Goal: Task Accomplishment & Management: Manage account settings

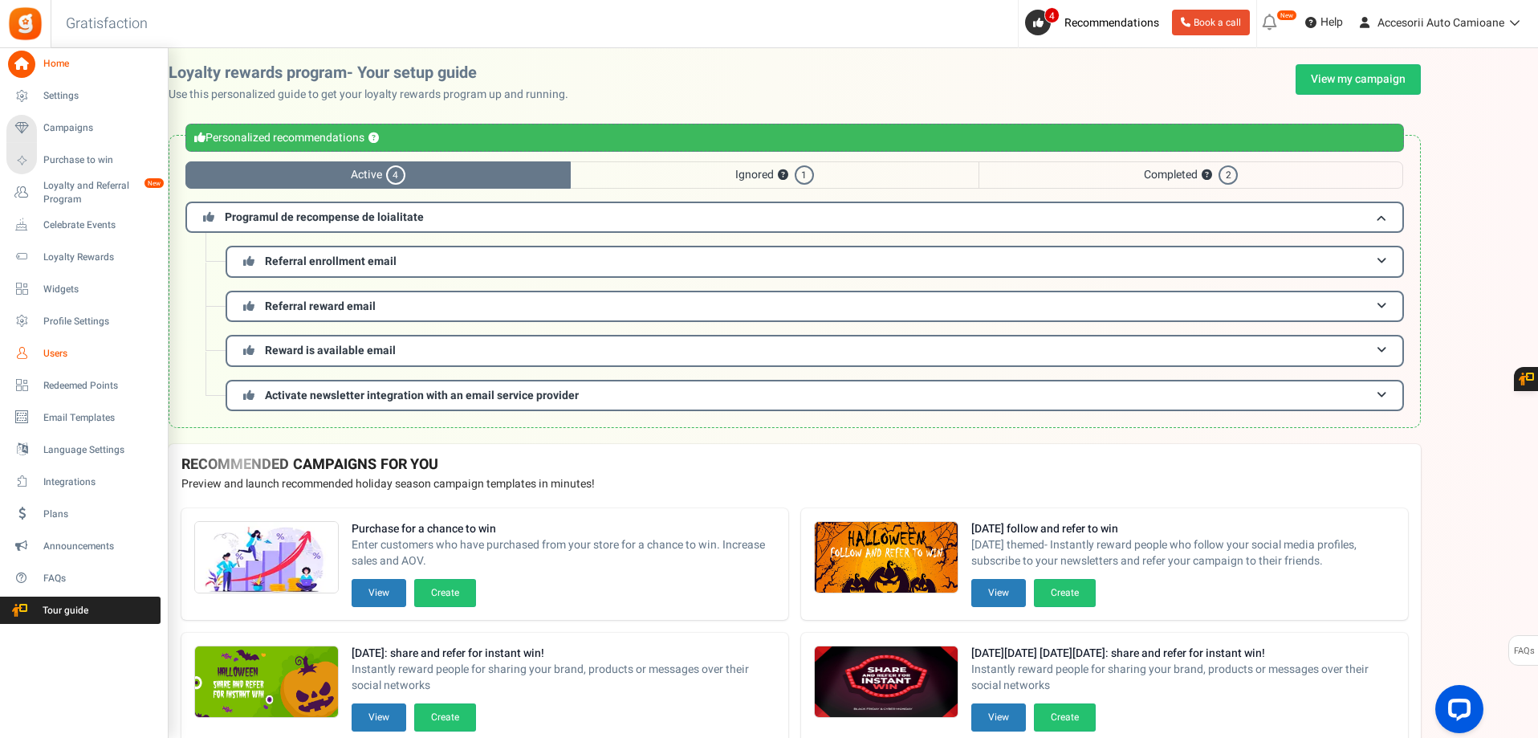
click at [31, 351] on icon at bounding box center [21, 353] width 27 height 27
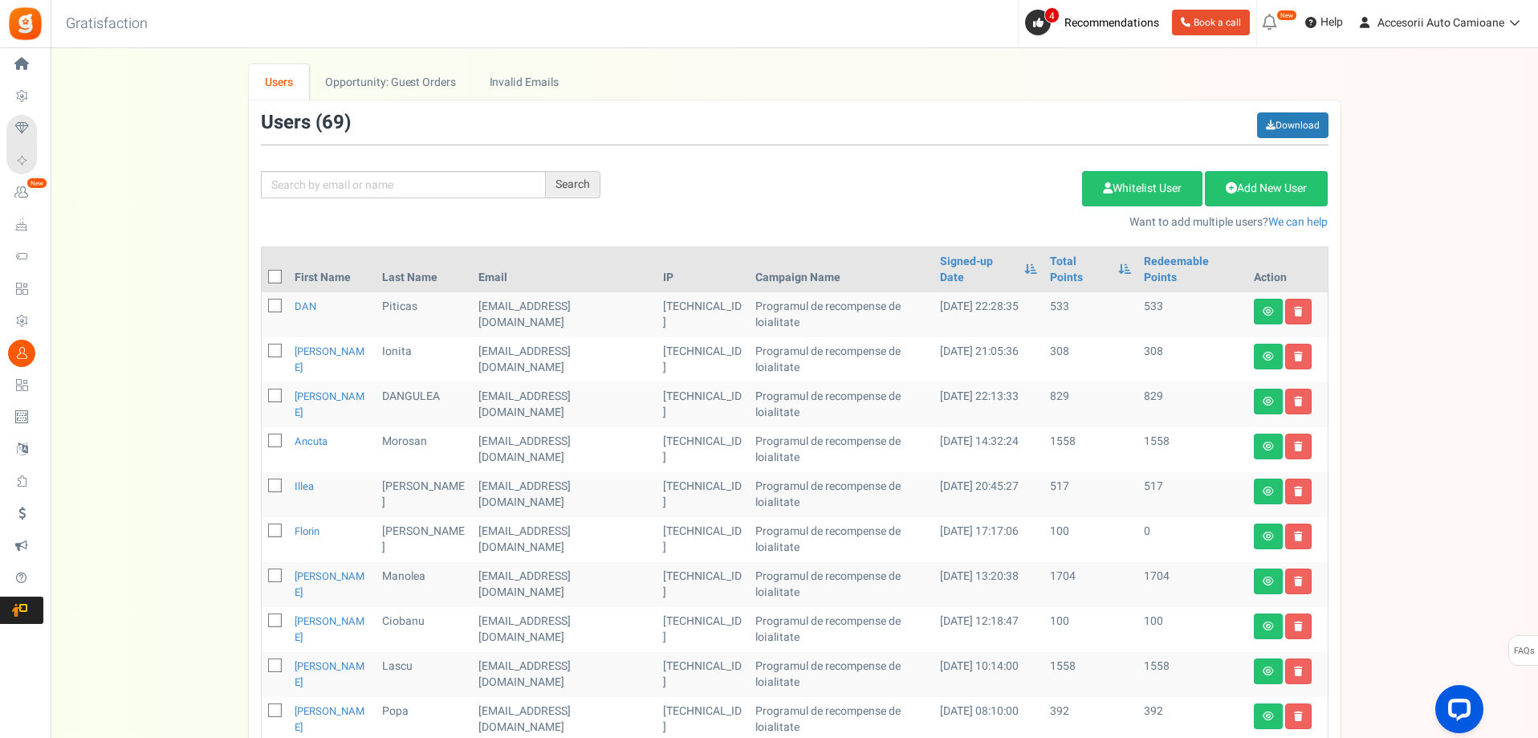
drag, startPoint x: 1107, startPoint y: 67, endPoint x: 847, endPoint y: 151, distance: 273.5
click at [847, 151] on div "Search Add Etsy Order Delete Selected Users Import Users Spam Protection Subtra…" at bounding box center [795, 171] width 1092 height 118
click at [438, 88] on link "Opportunity: Guest Orders" at bounding box center [390, 82] width 163 height 36
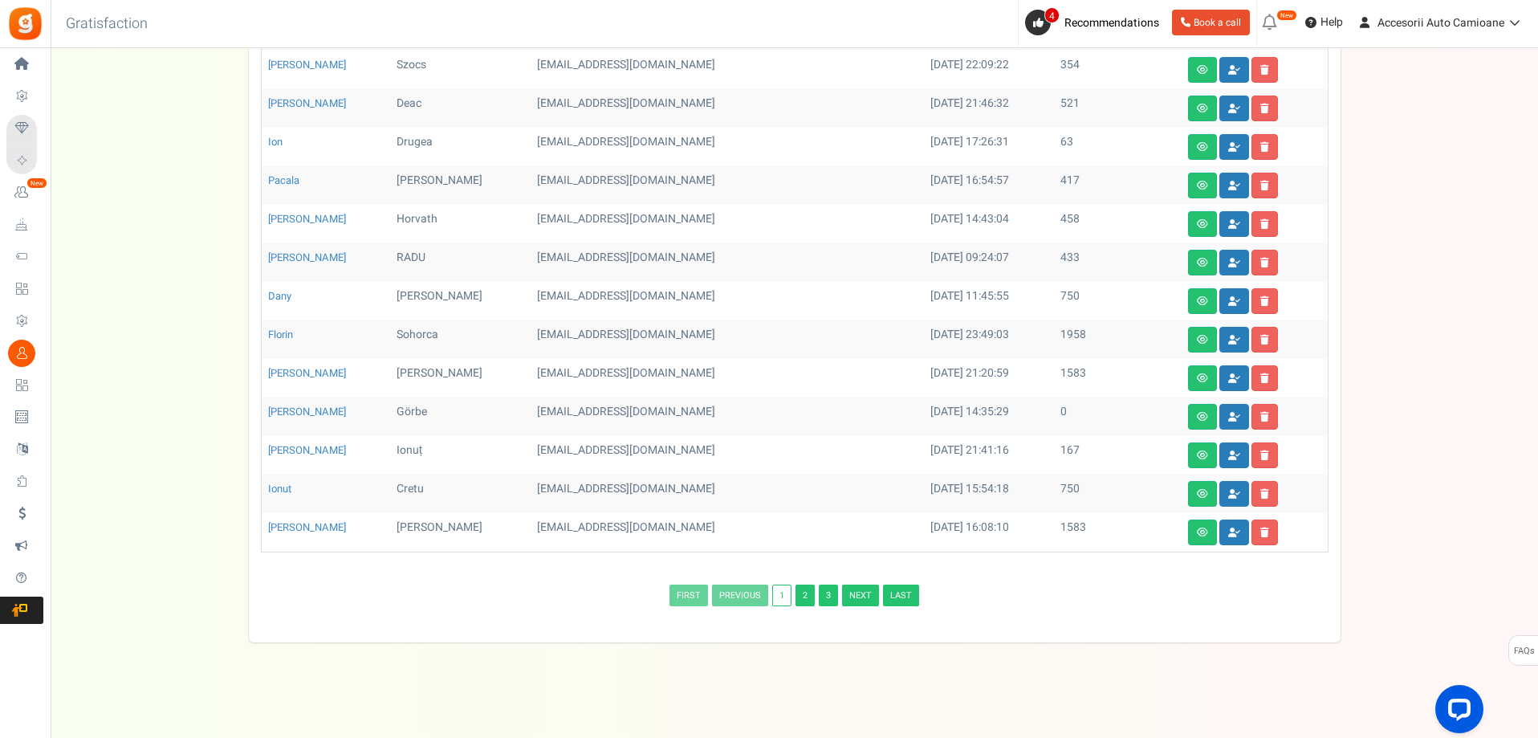
scroll to position [472, 0]
click at [829, 587] on link "3" at bounding box center [828, 595] width 19 height 22
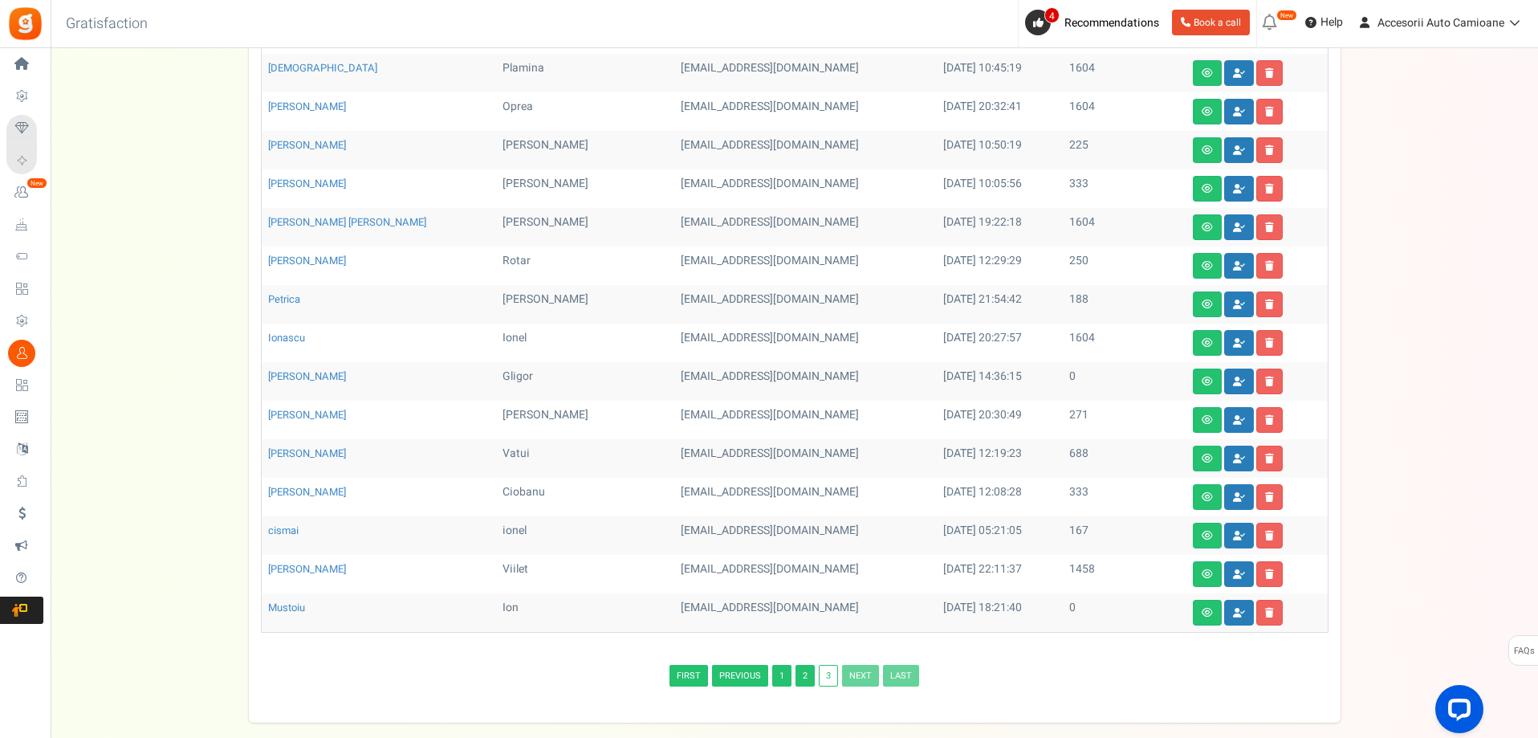
scroll to position [353, 0]
click at [1233, 575] on icon at bounding box center [1239, 573] width 12 height 10
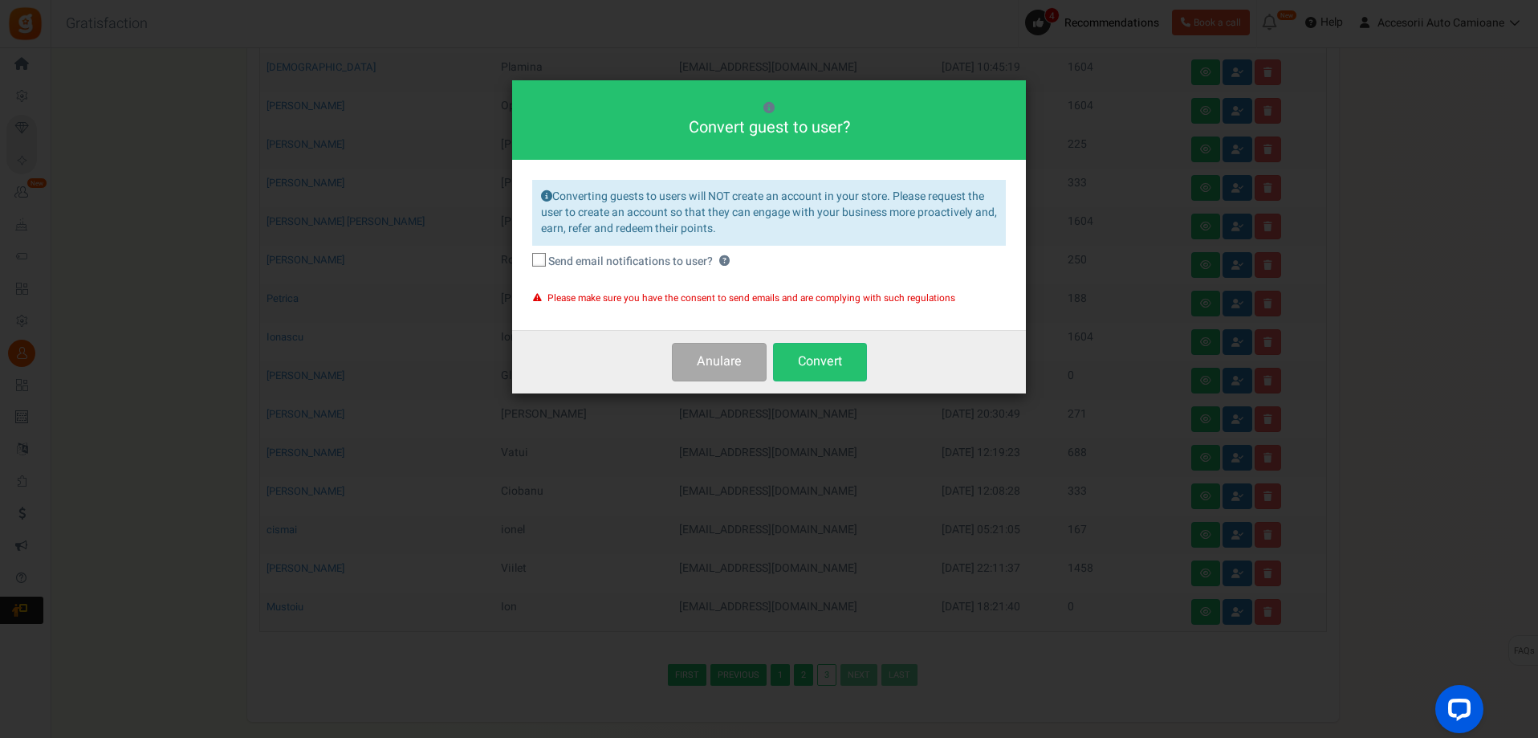
click at [535, 254] on span at bounding box center [539, 260] width 14 height 14
click at [527, 257] on input "Send email notifications to user? ?" at bounding box center [521, 262] width 10 height 10
click at [541, 265] on icon at bounding box center [539, 260] width 14 height 14
click at [527, 265] on input "Send email notifications to user? ?" at bounding box center [521, 262] width 10 height 10
checkbox input "false"
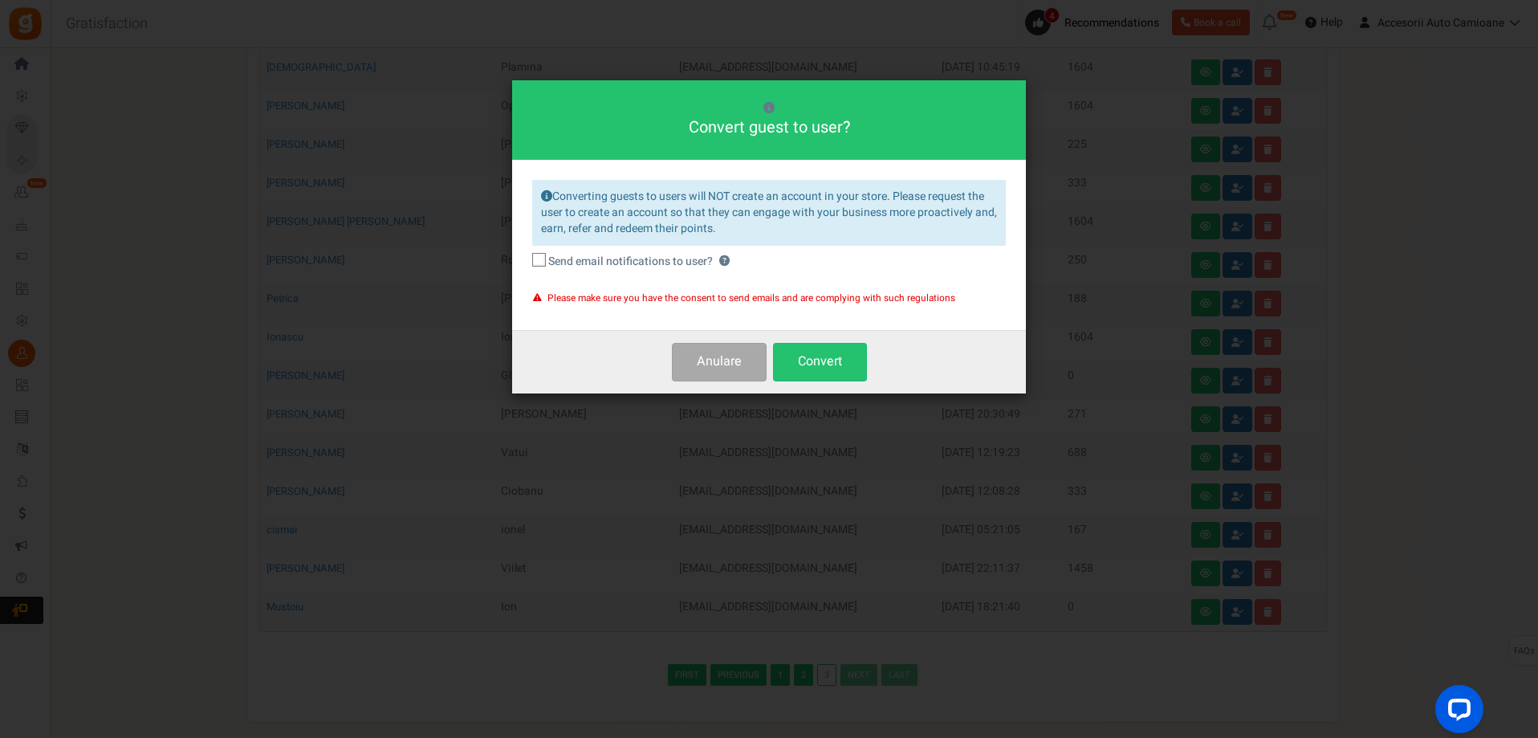
click at [748, 383] on div "Anulare Convert" at bounding box center [769, 361] width 514 height 63
click at [745, 376] on button "Anulare" at bounding box center [719, 362] width 95 height 38
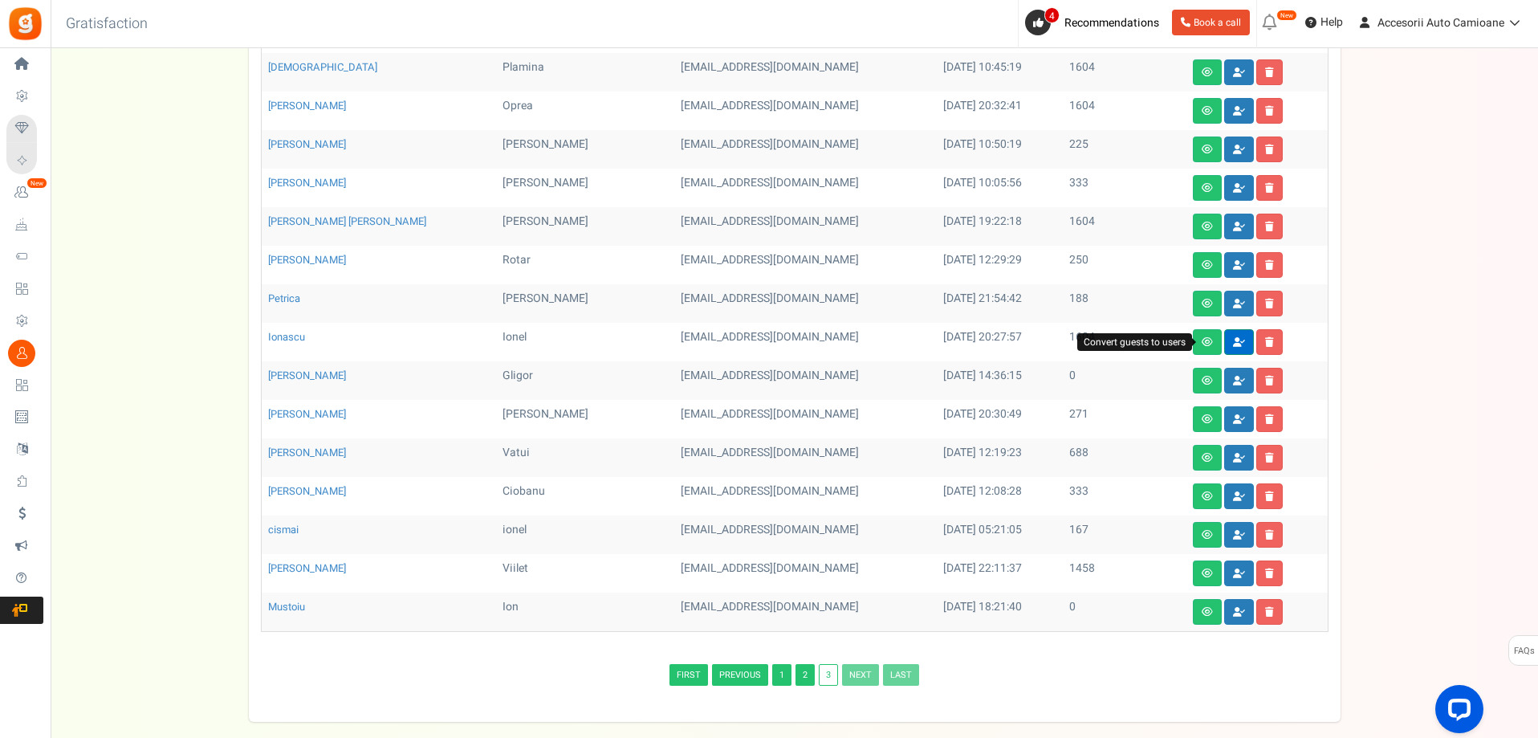
click at [1233, 344] on icon at bounding box center [1239, 342] width 12 height 10
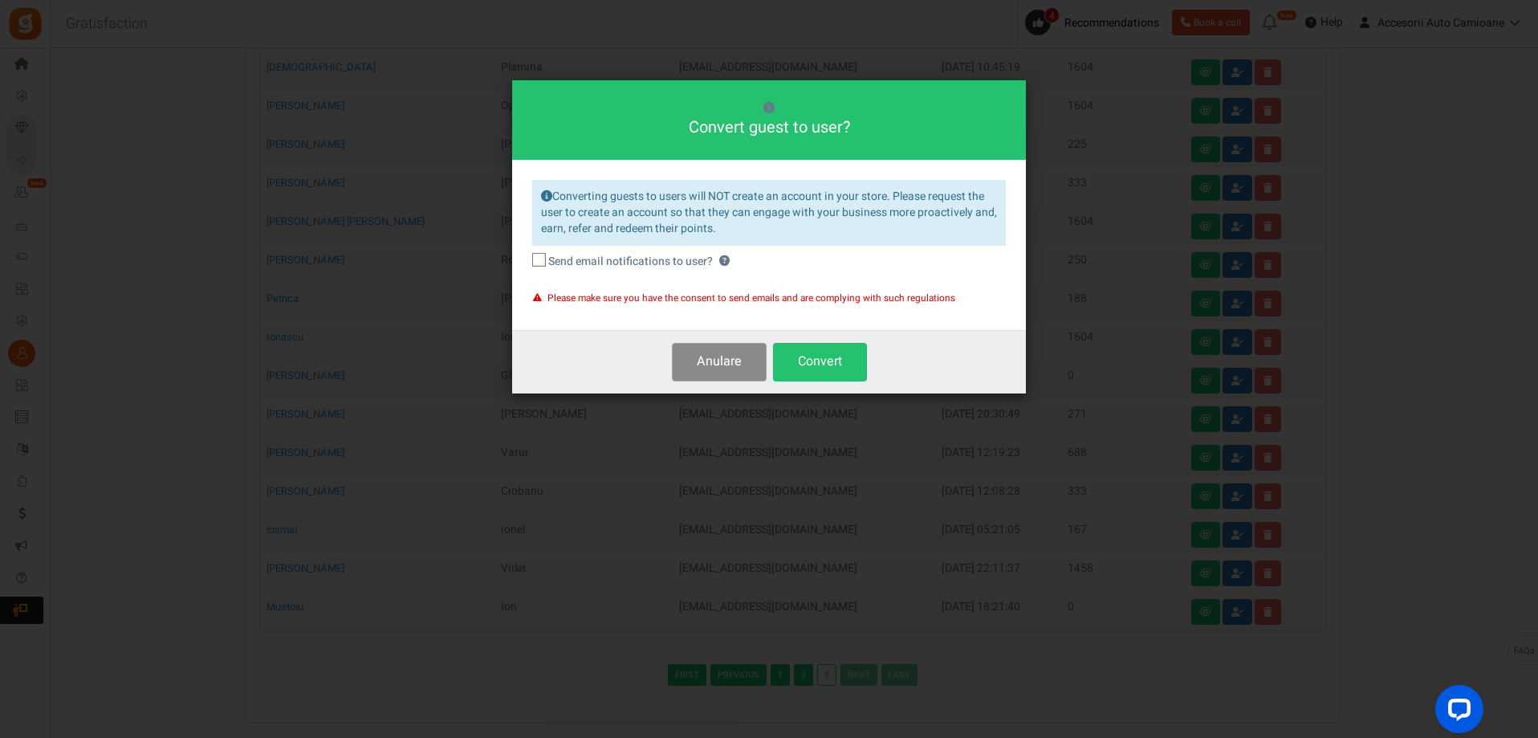
click at [733, 365] on button "Anulare" at bounding box center [719, 362] width 95 height 38
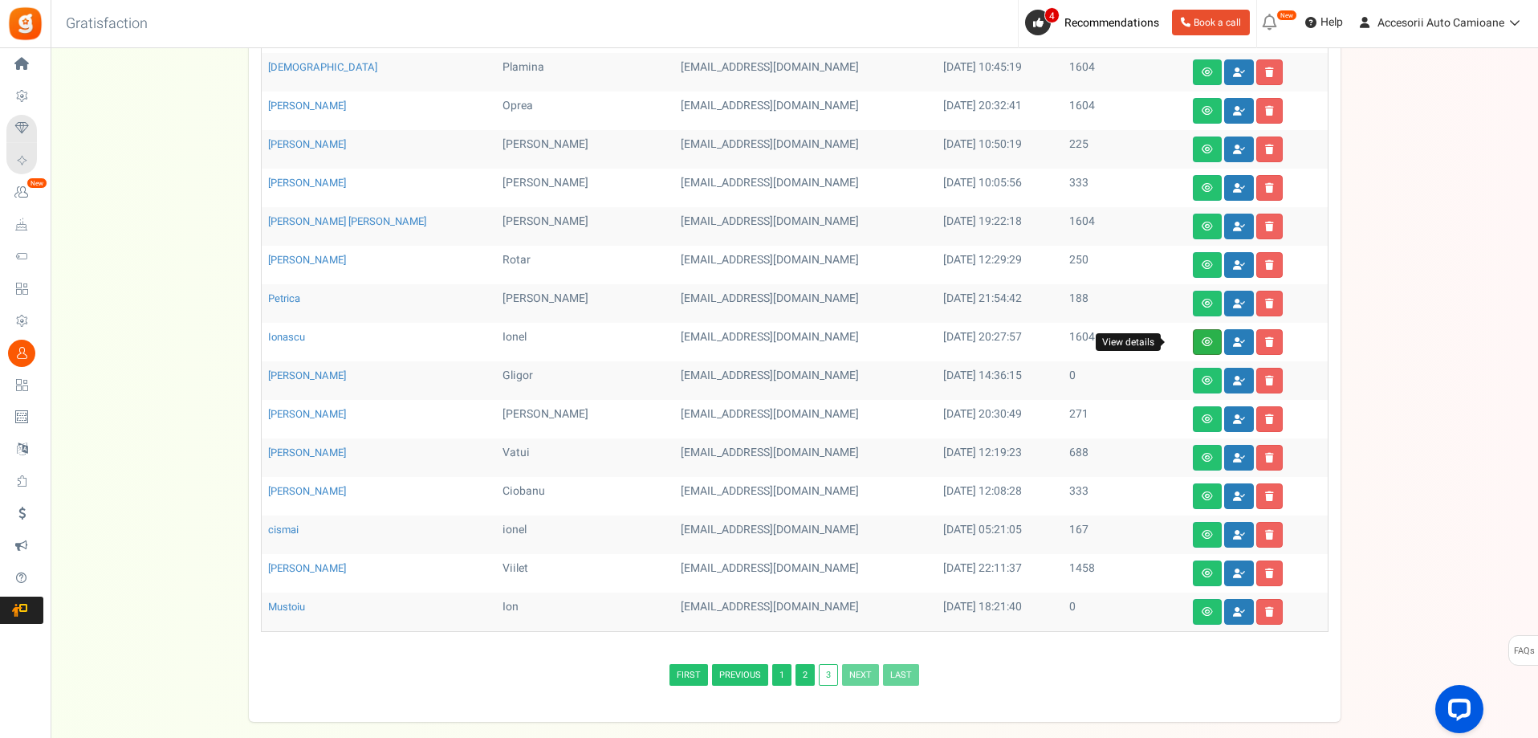
click at [1193, 349] on link at bounding box center [1207, 342] width 29 height 26
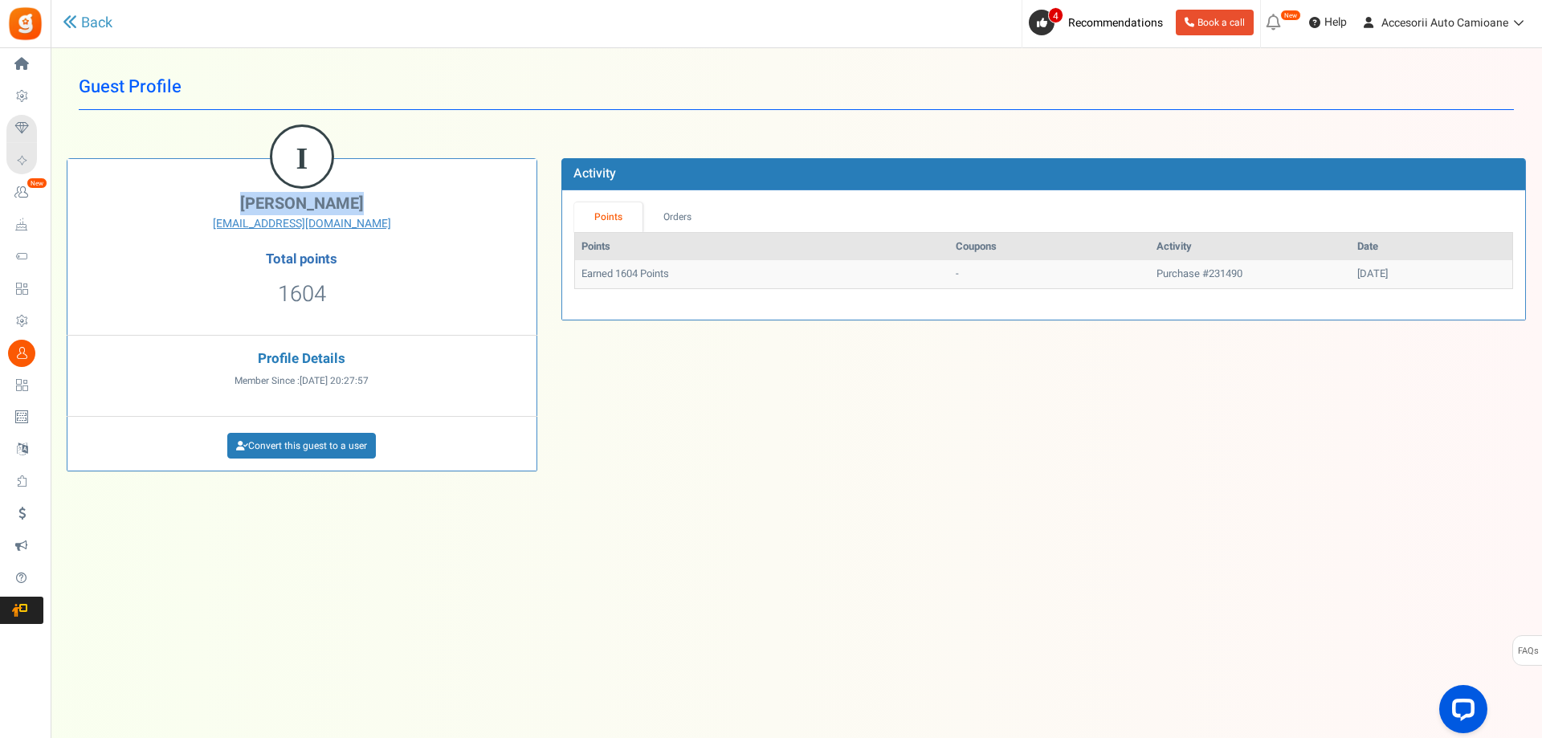
drag, startPoint x: 357, startPoint y: 202, endPoint x: 224, endPoint y: 201, distance: 133.3
click at [224, 201] on h2 "[PERSON_NAME]" at bounding box center [301, 204] width 445 height 18
copy span "[PERSON_NAME]"
click at [365, 445] on link "Convert this guest to a user" at bounding box center [301, 446] width 149 height 26
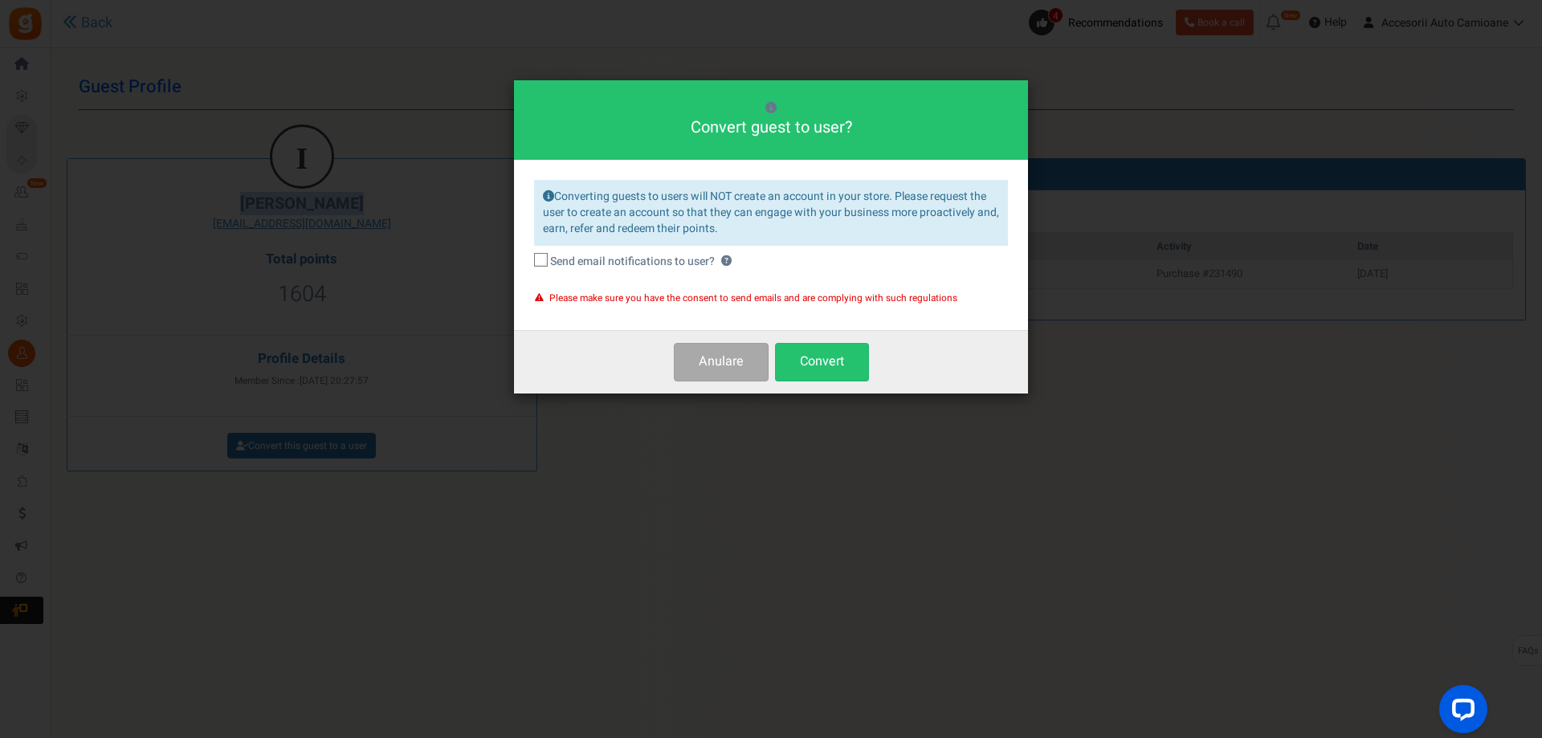
click at [548, 261] on label "Send email notifications to user? ?" at bounding box center [771, 262] width 474 height 16
click at [528, 261] on input "Send email notifications to user? ?" at bounding box center [523, 262] width 10 height 10
checkbox input "true"
click at [830, 355] on button "Convert" at bounding box center [822, 362] width 94 height 38
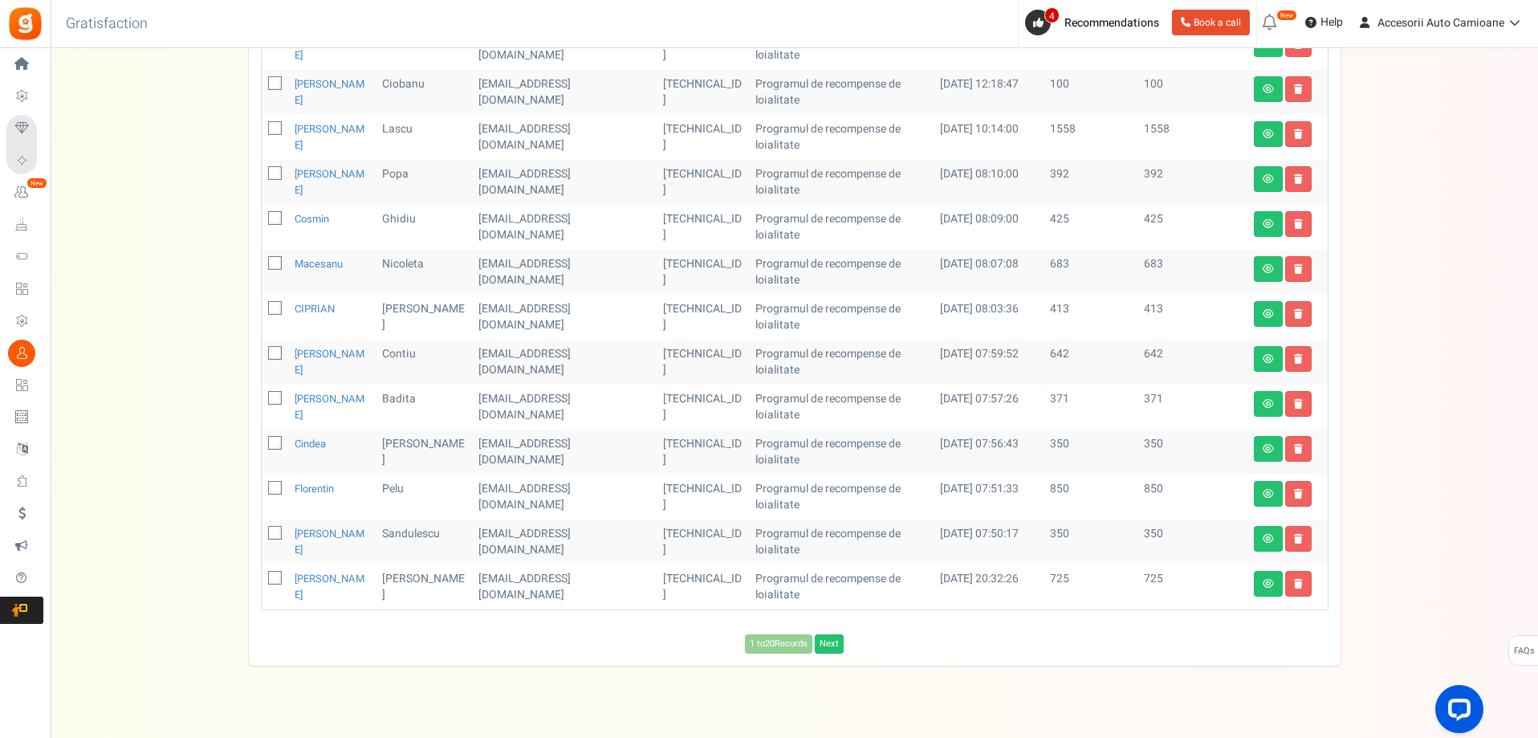
scroll to position [590, 0]
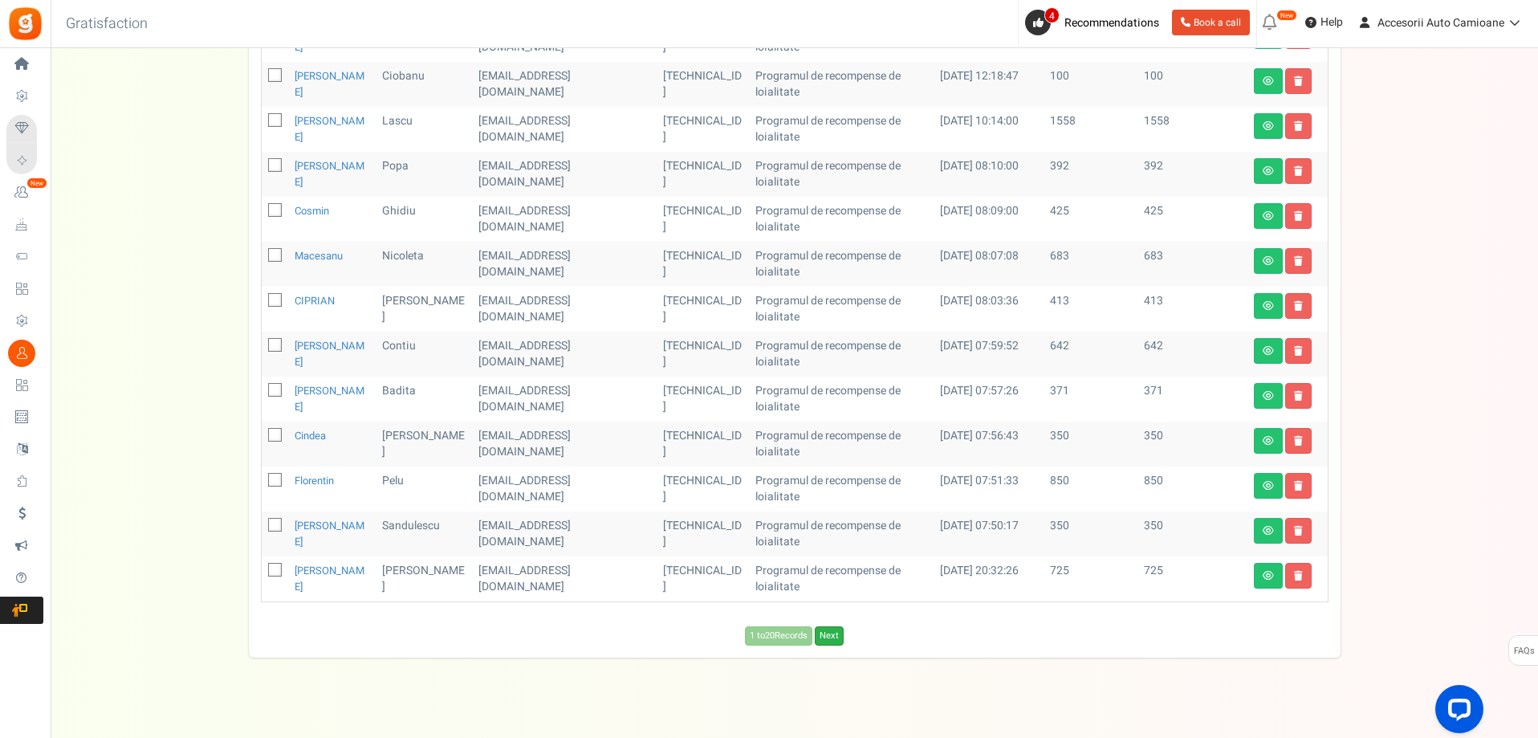
click at [835, 626] on link "Next" at bounding box center [829, 635] width 29 height 19
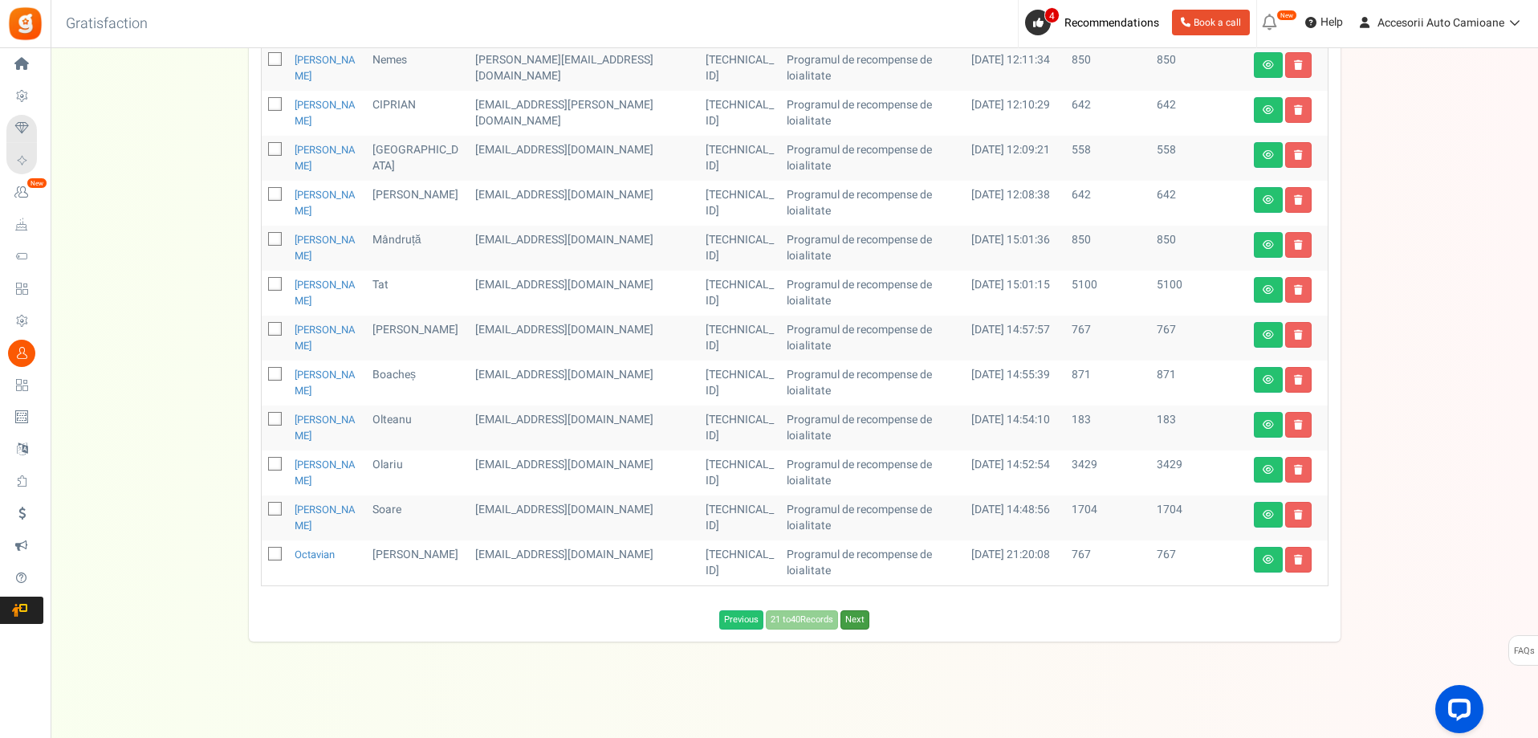
drag, startPoint x: 860, startPoint y: 622, endPoint x: 765, endPoint y: 606, distance: 96.1
click at [859, 622] on link "Next" at bounding box center [855, 619] width 29 height 19
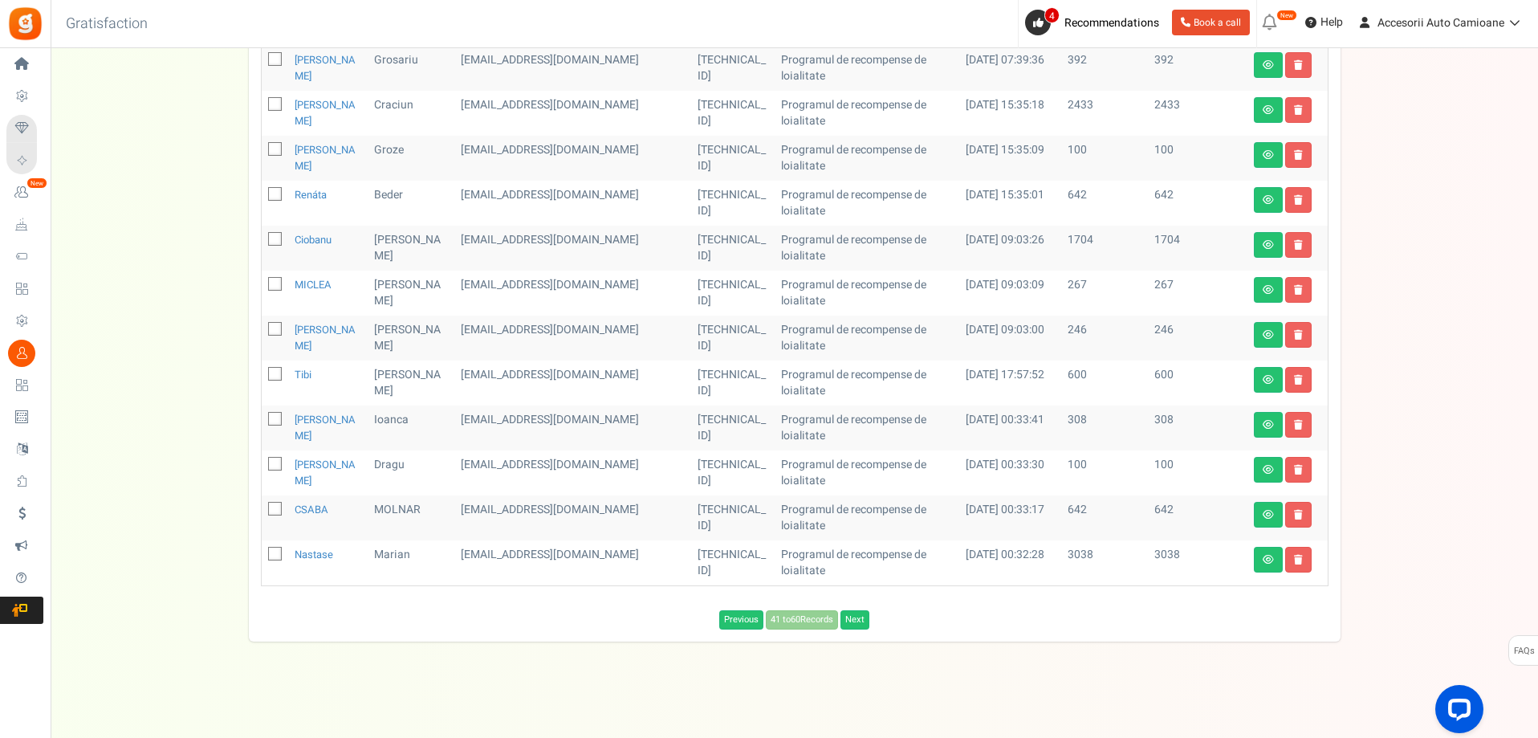
scroll to position [590, 0]
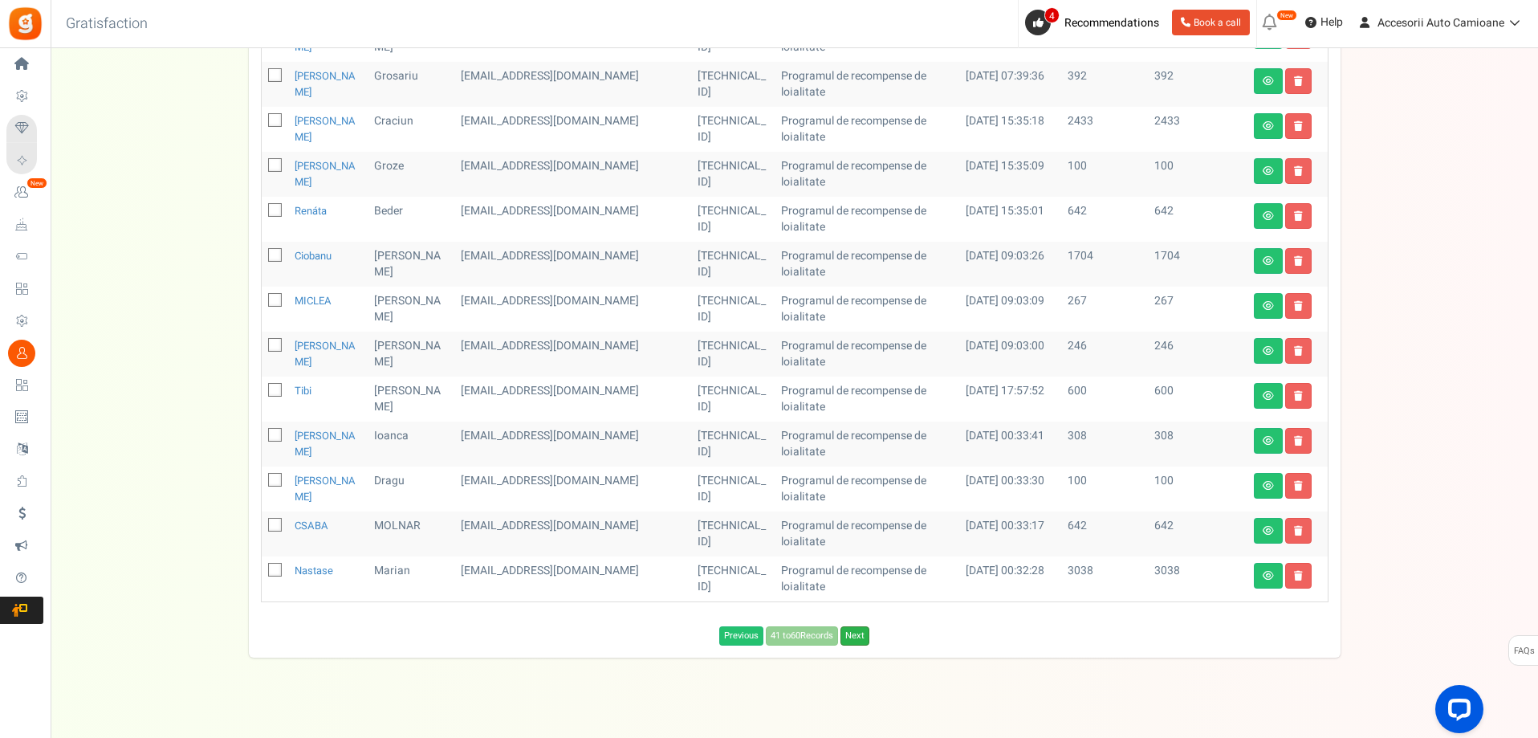
click at [858, 626] on link "Next" at bounding box center [855, 635] width 29 height 19
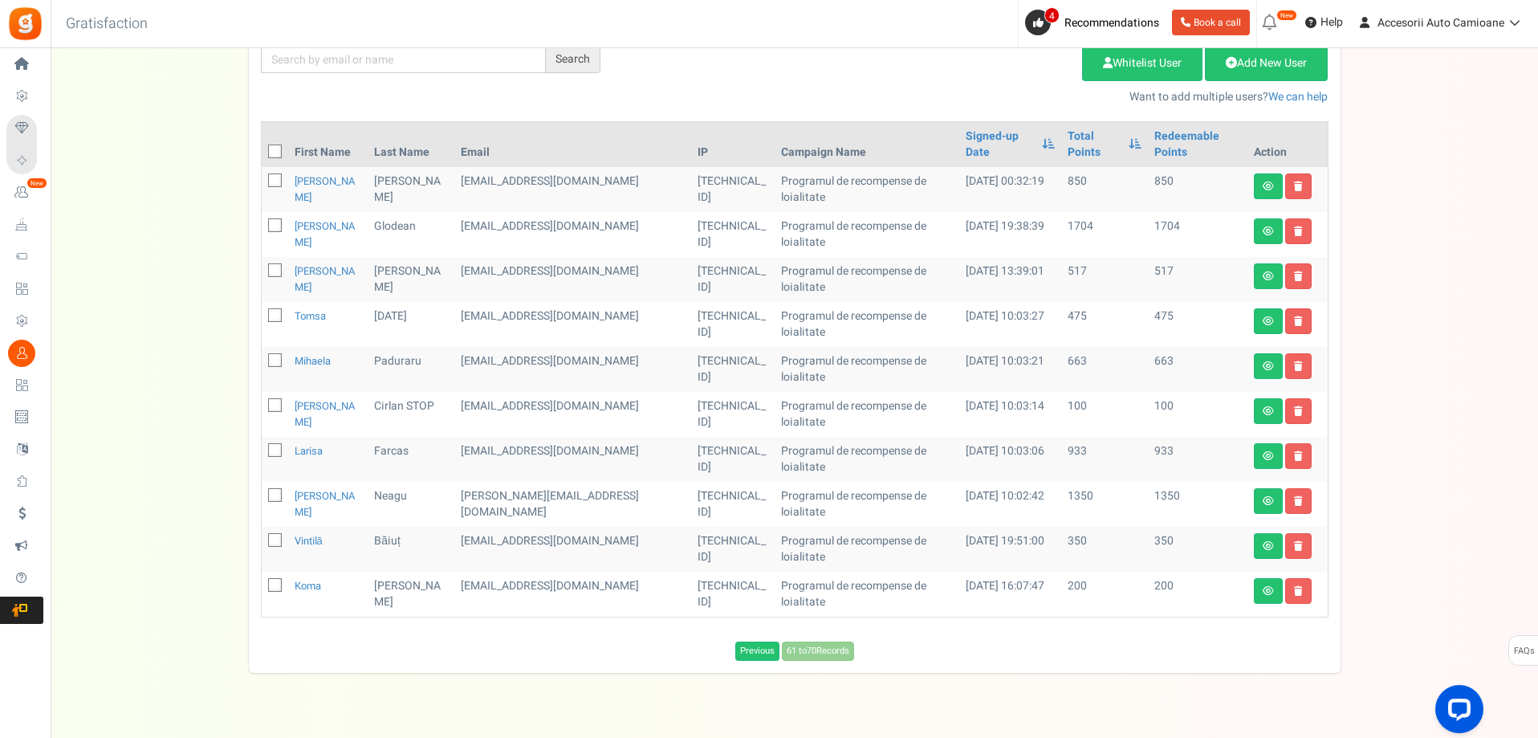
scroll to position [141, 0]
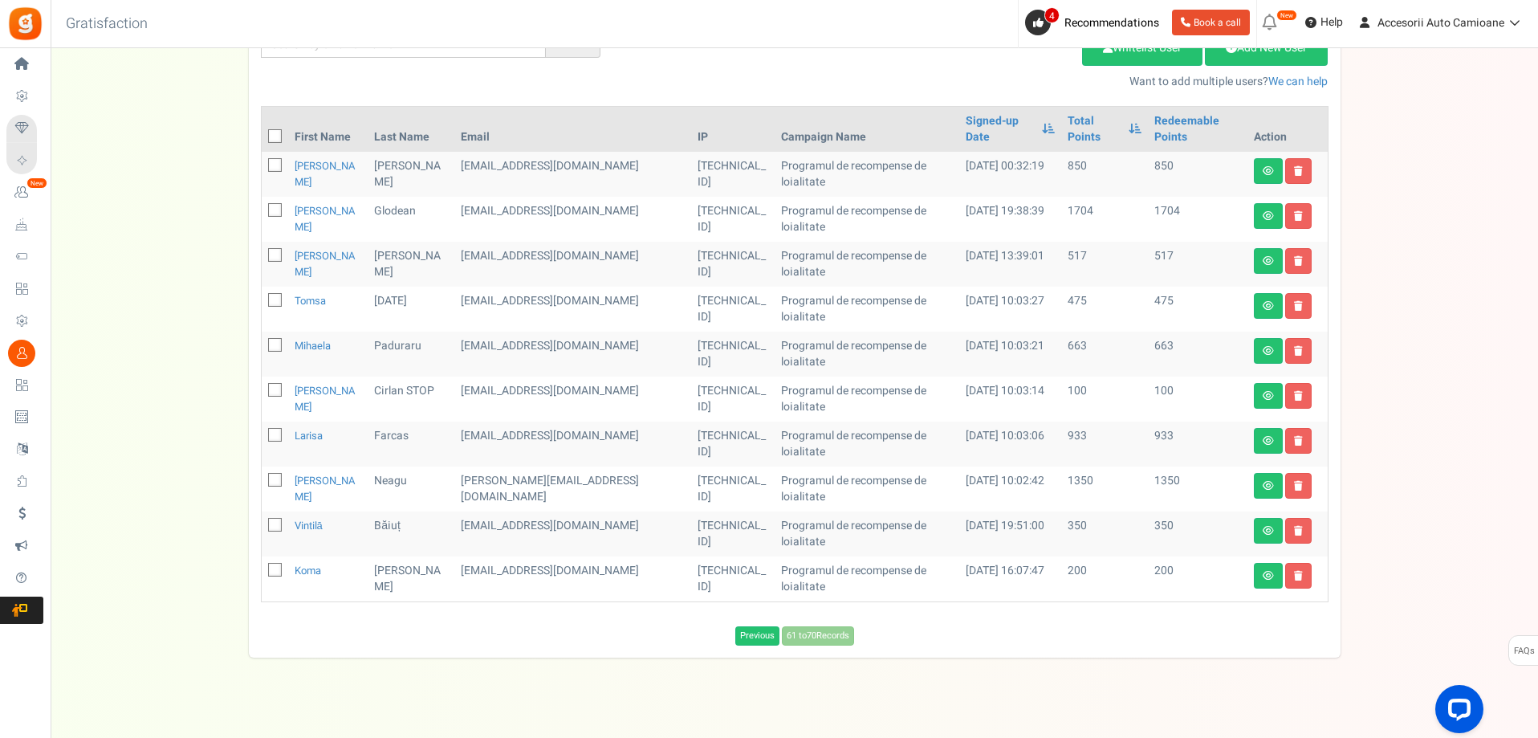
click at [275, 563] on label at bounding box center [275, 570] width 14 height 15
click at [263, 566] on input "checkbox" at bounding box center [257, 571] width 10 height 10
checkbox input "true"
click at [1308, 564] on link at bounding box center [1299, 576] width 26 height 26
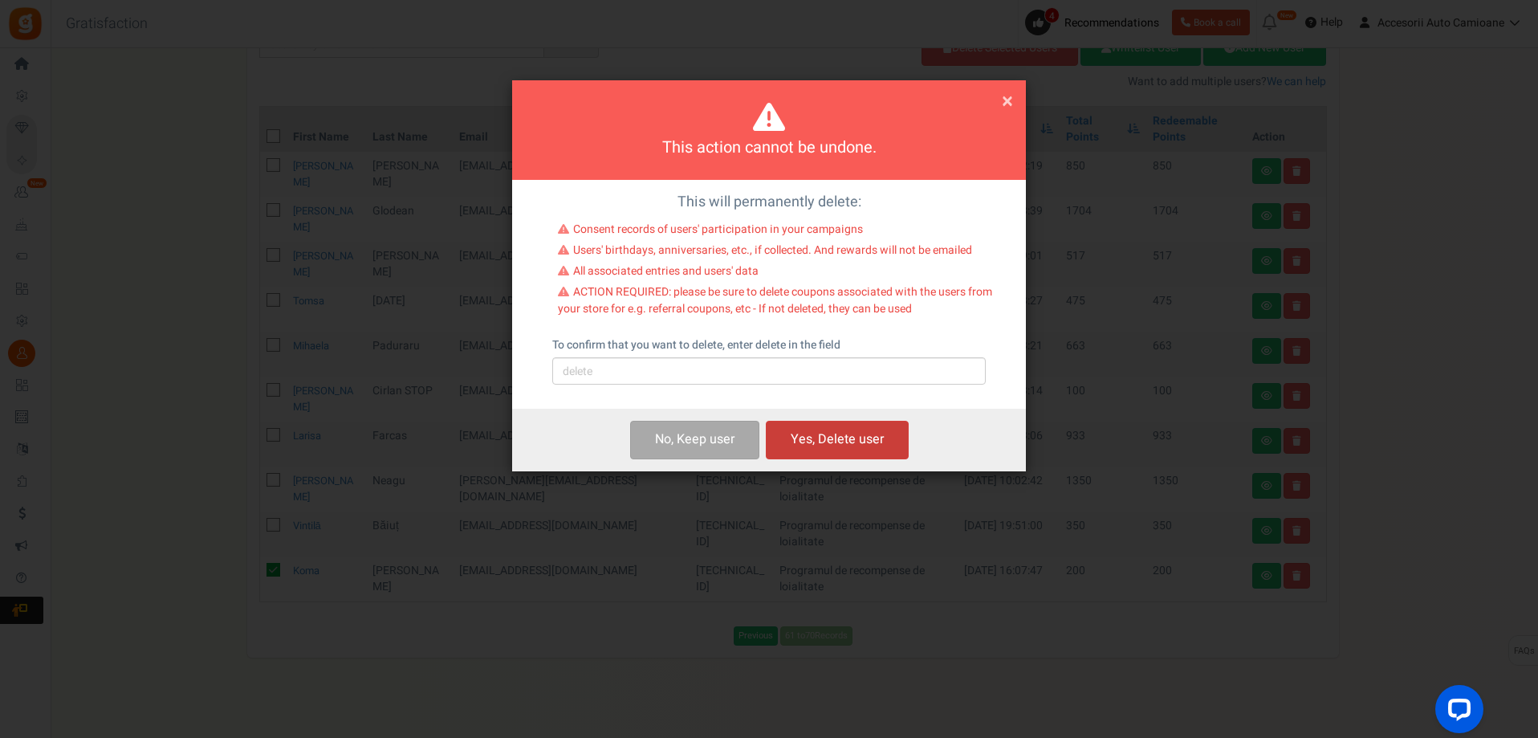
click at [815, 454] on button "Yes, Delete user" at bounding box center [837, 440] width 143 height 38
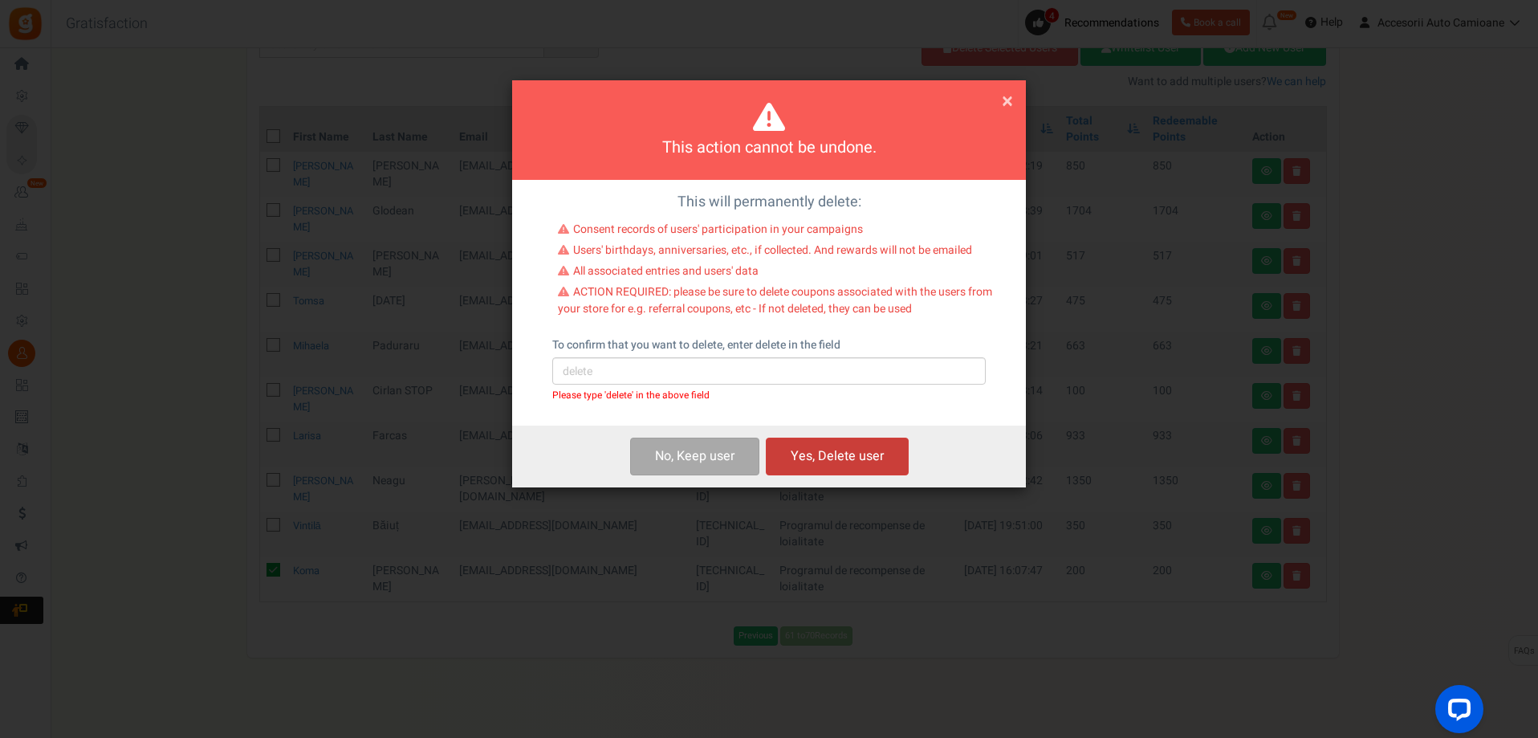
click at [814, 474] on button "Yes, Delete user" at bounding box center [837, 457] width 143 height 38
click at [618, 373] on input "text" at bounding box center [769, 370] width 434 height 27
click at [591, 372] on input "S" at bounding box center [769, 370] width 434 height 27
click at [825, 457] on button "Yes, Delete user" at bounding box center [837, 457] width 143 height 38
click at [812, 470] on button "Yes, Delete user" at bounding box center [837, 457] width 143 height 38
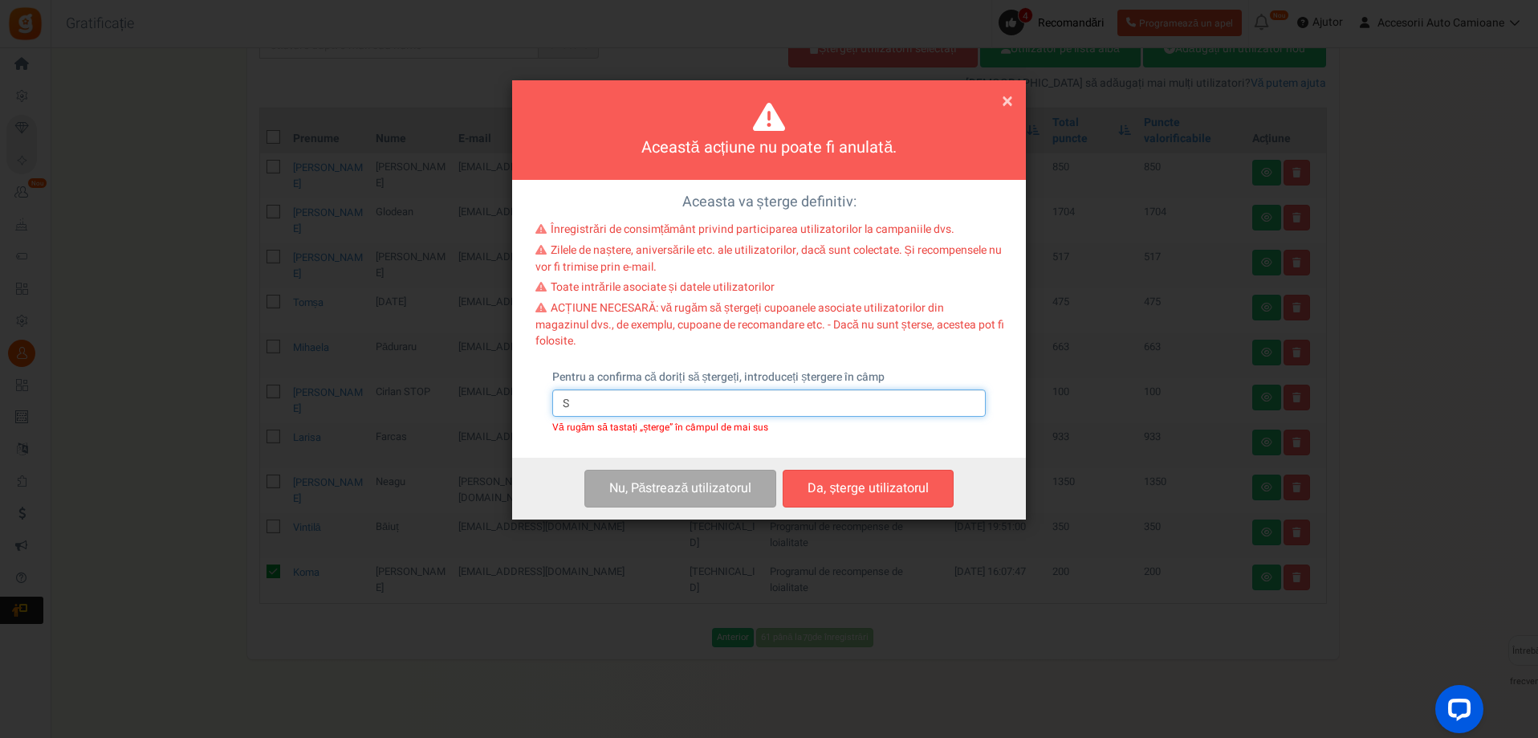
click at [588, 395] on input "S" at bounding box center [769, 402] width 434 height 27
type input "STERGE"
click at [874, 486] on font "Da, șterge utilizatorul" at bounding box center [868, 488] width 121 height 19
drag, startPoint x: 817, startPoint y: 448, endPoint x: 780, endPoint y: 482, distance: 50.0
click at [780, 482] on div "Nu, Păstrează utilizatorul s Da, șterge utilizatorul Yes, Delete users" at bounding box center [769, 489] width 514 height 62
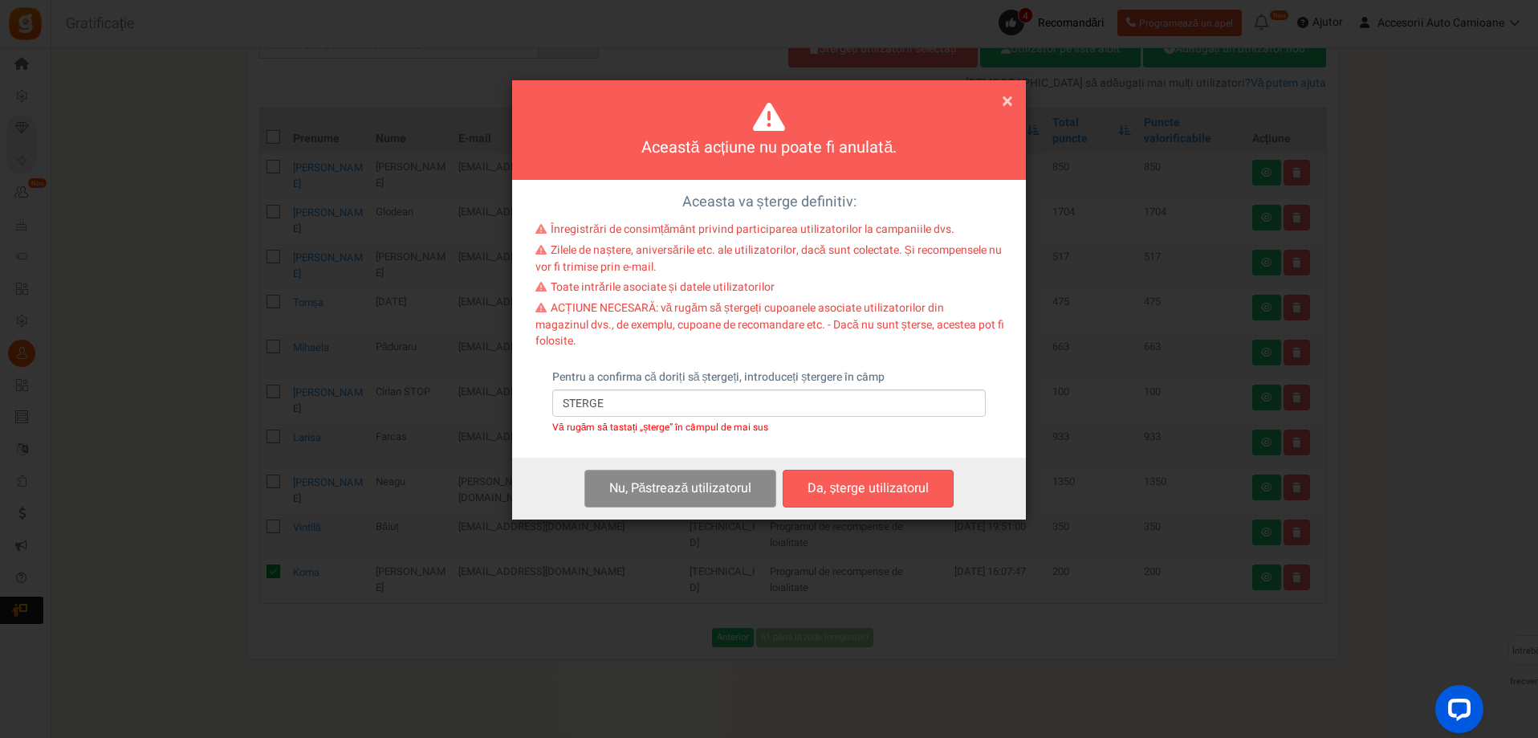
click at [763, 485] on button "Nu, Păstrează utilizatorul s" at bounding box center [681, 489] width 193 height 38
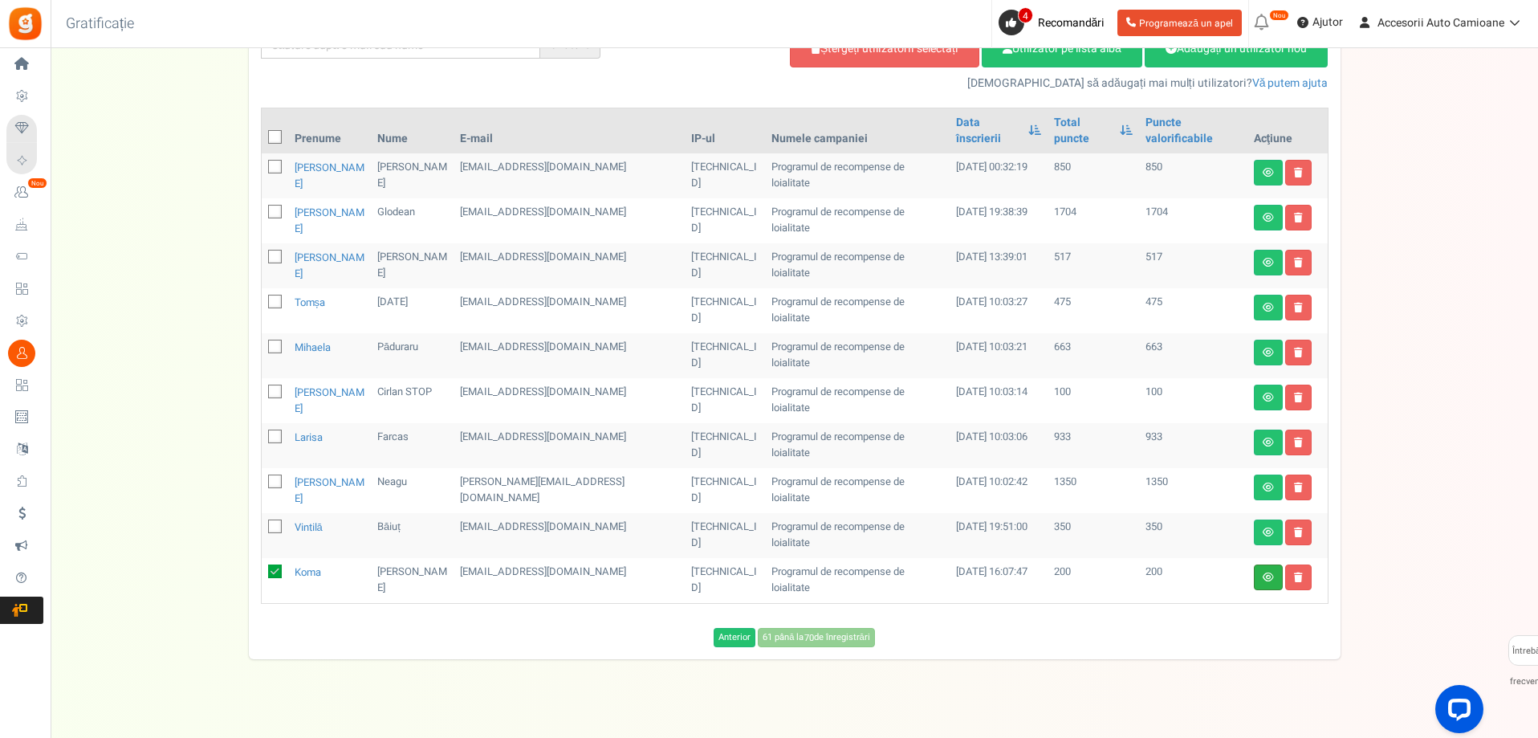
click at [1274, 568] on link at bounding box center [1268, 577] width 29 height 26
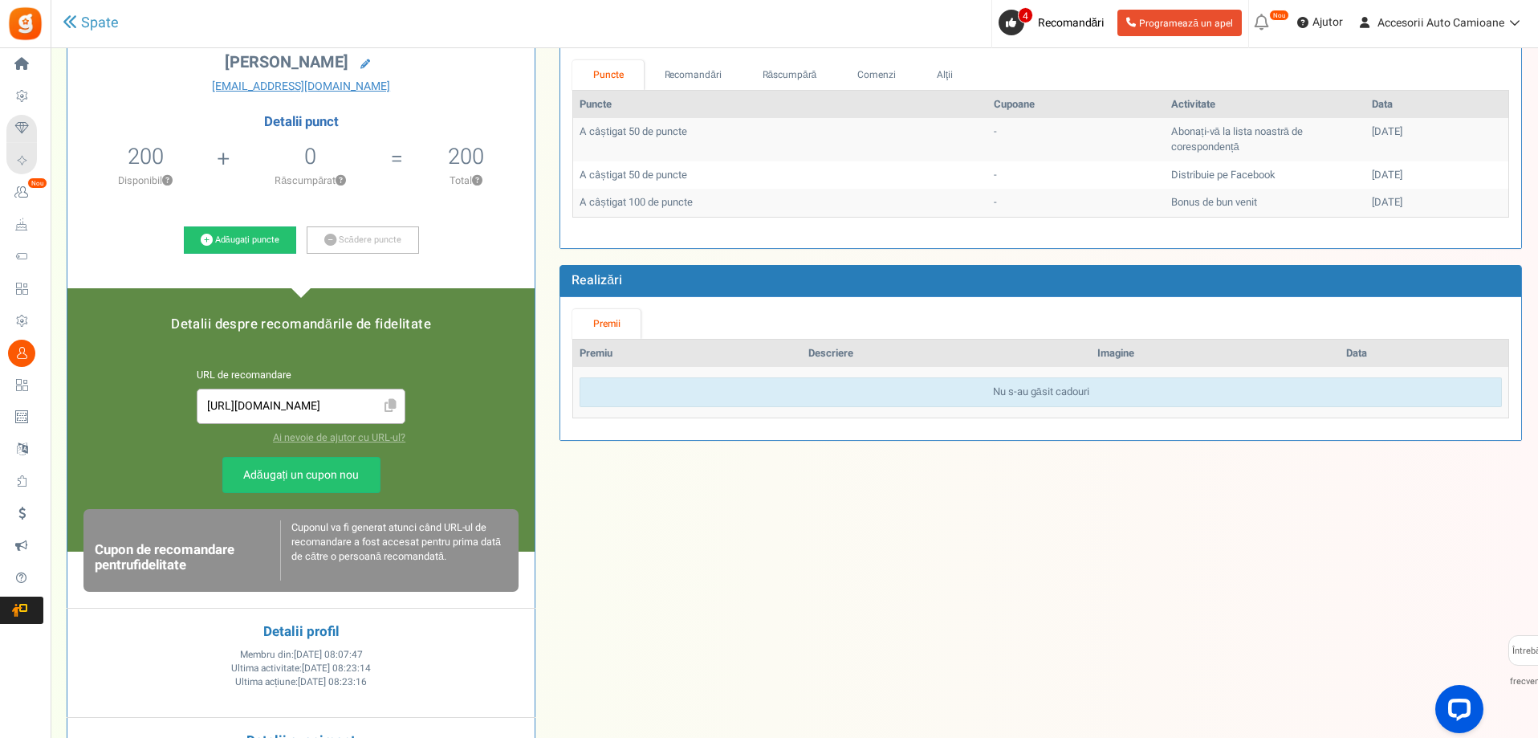
scroll to position [241, 0]
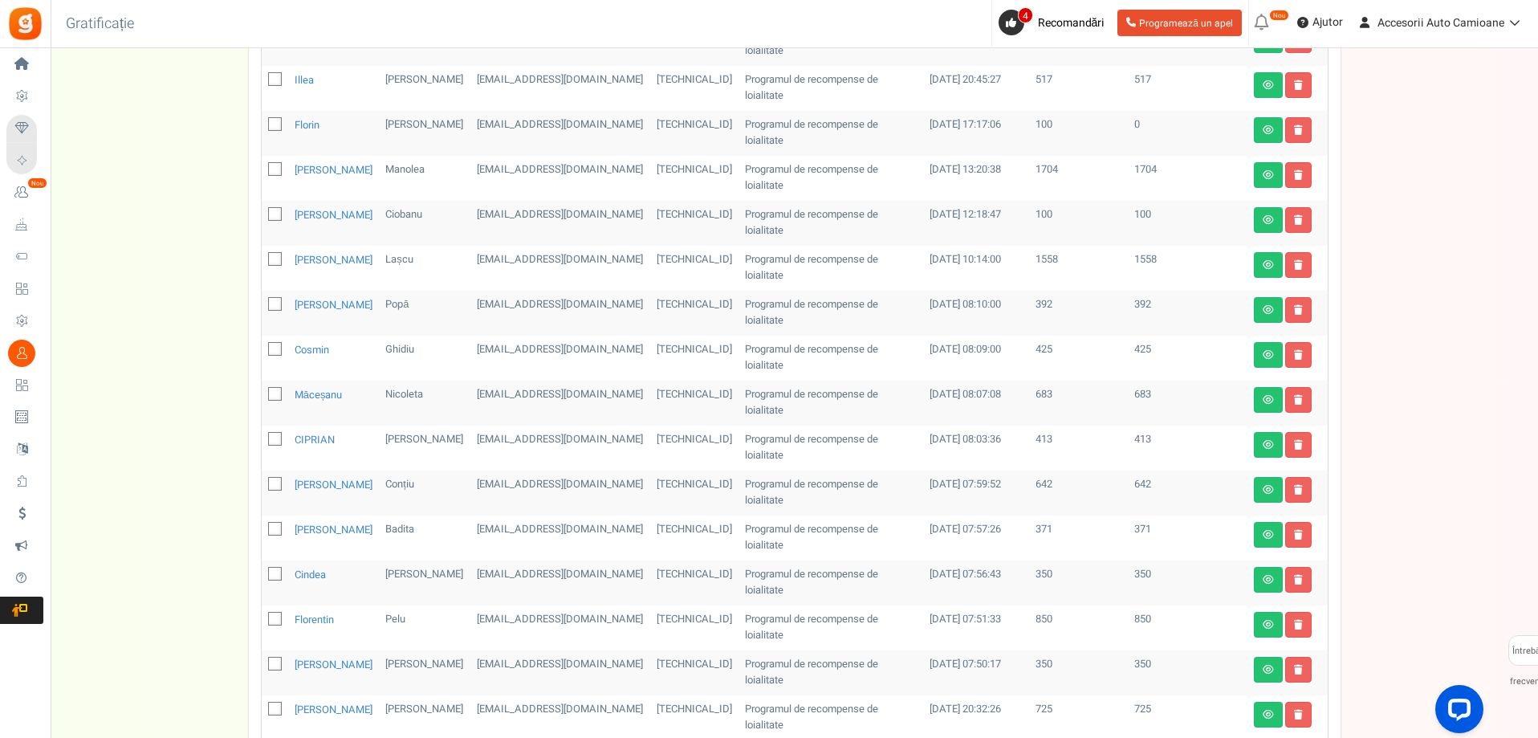
scroll to position [592, 0]
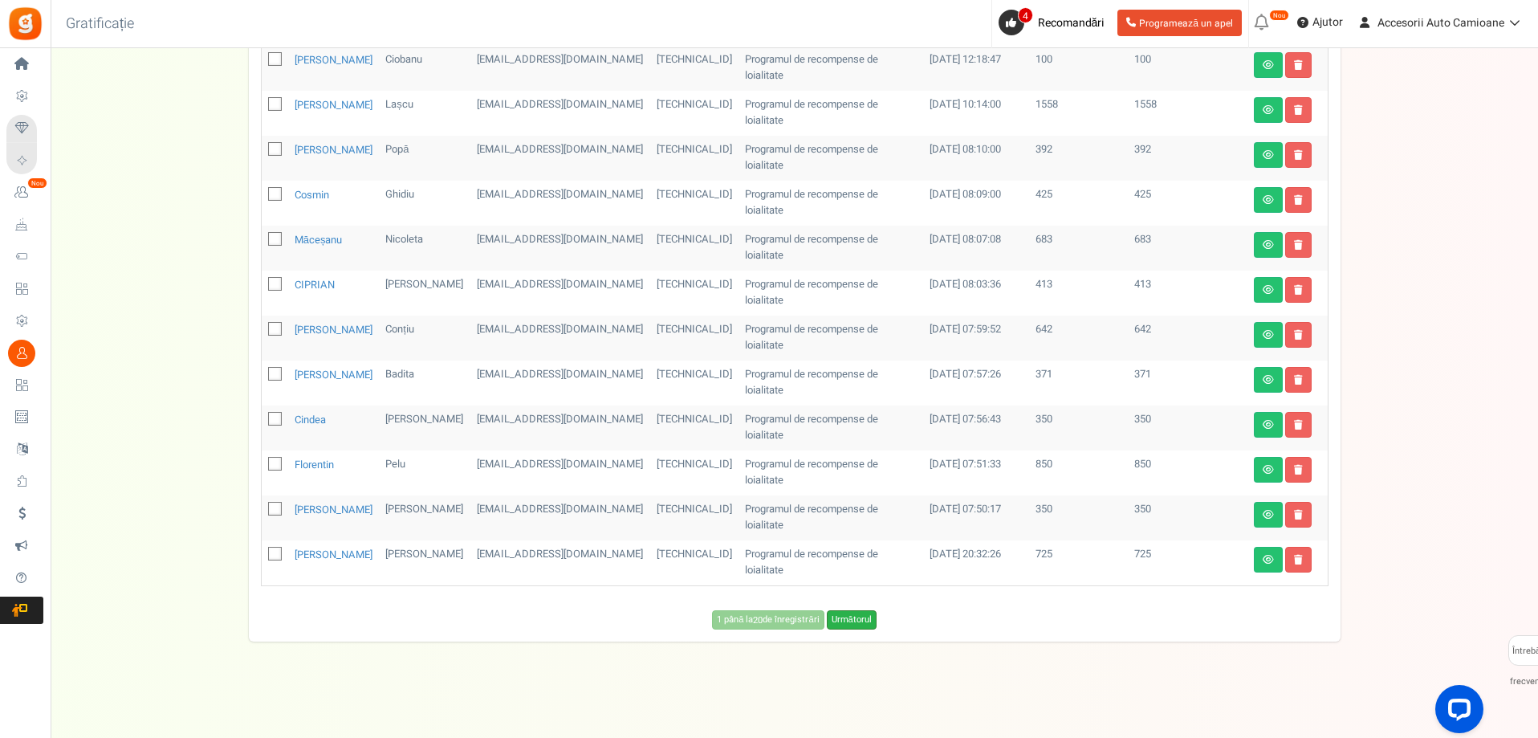
click at [850, 616] on font "Următorul" at bounding box center [852, 620] width 40 height 14
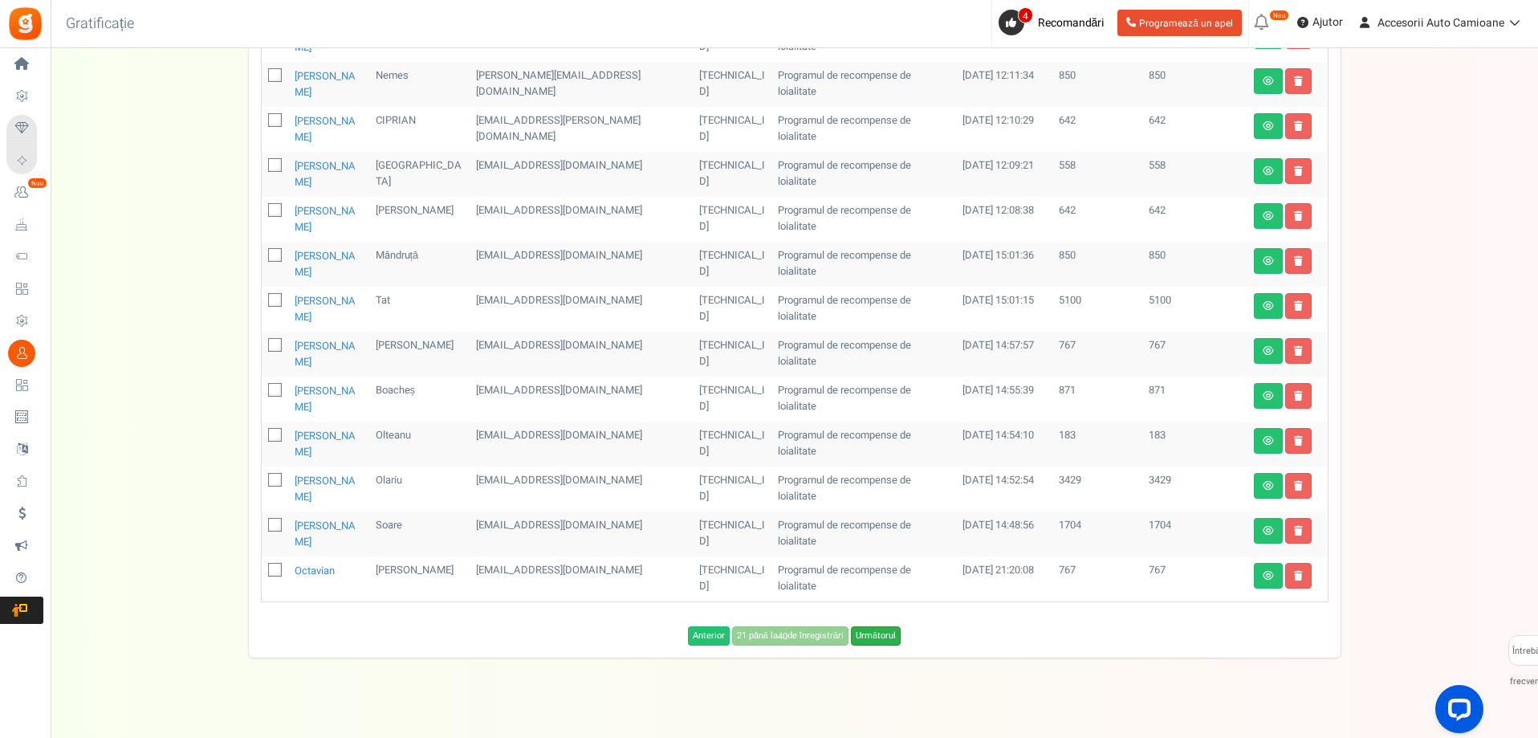
click at [860, 629] on font "Următorul" at bounding box center [876, 636] width 40 height 14
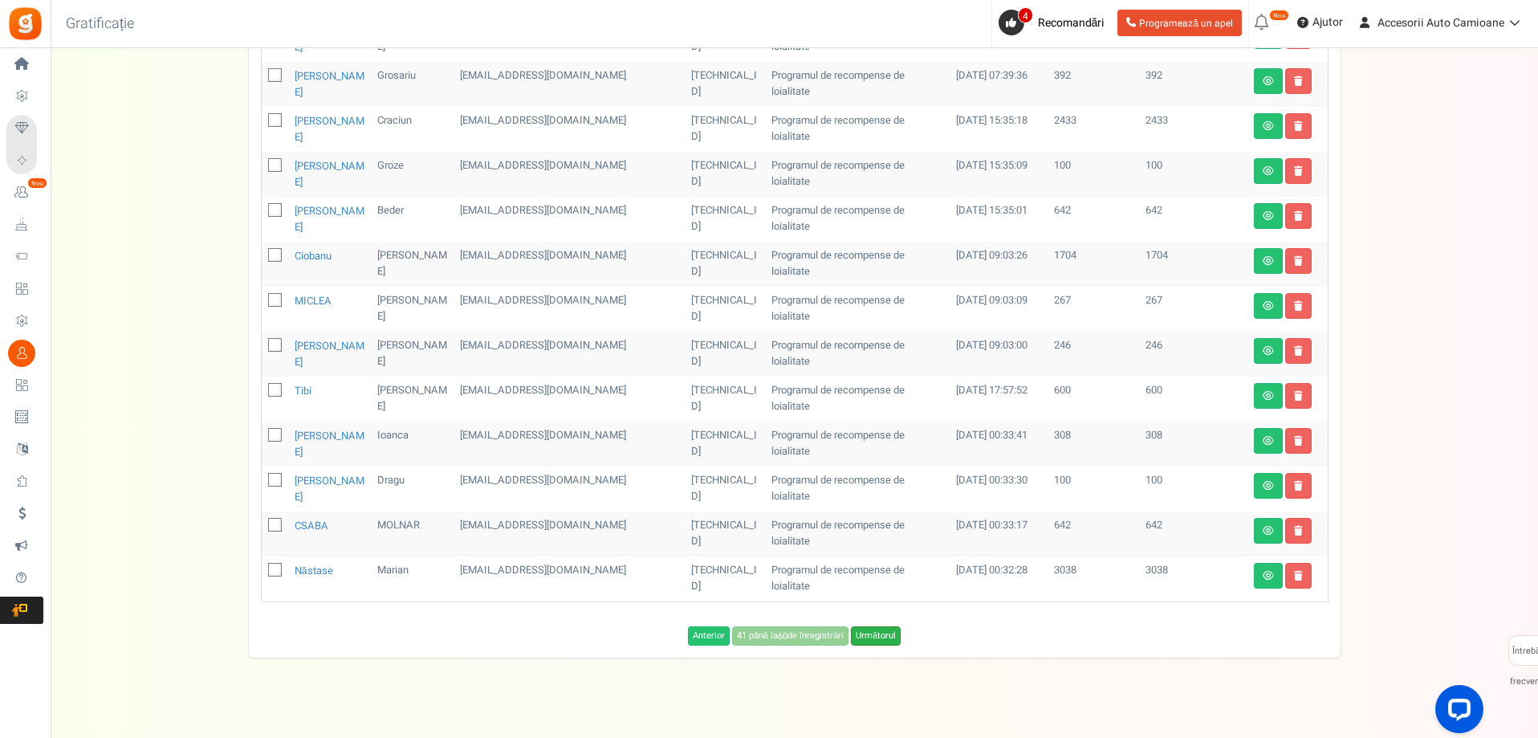
click at [863, 629] on font "Următorul" at bounding box center [876, 636] width 40 height 14
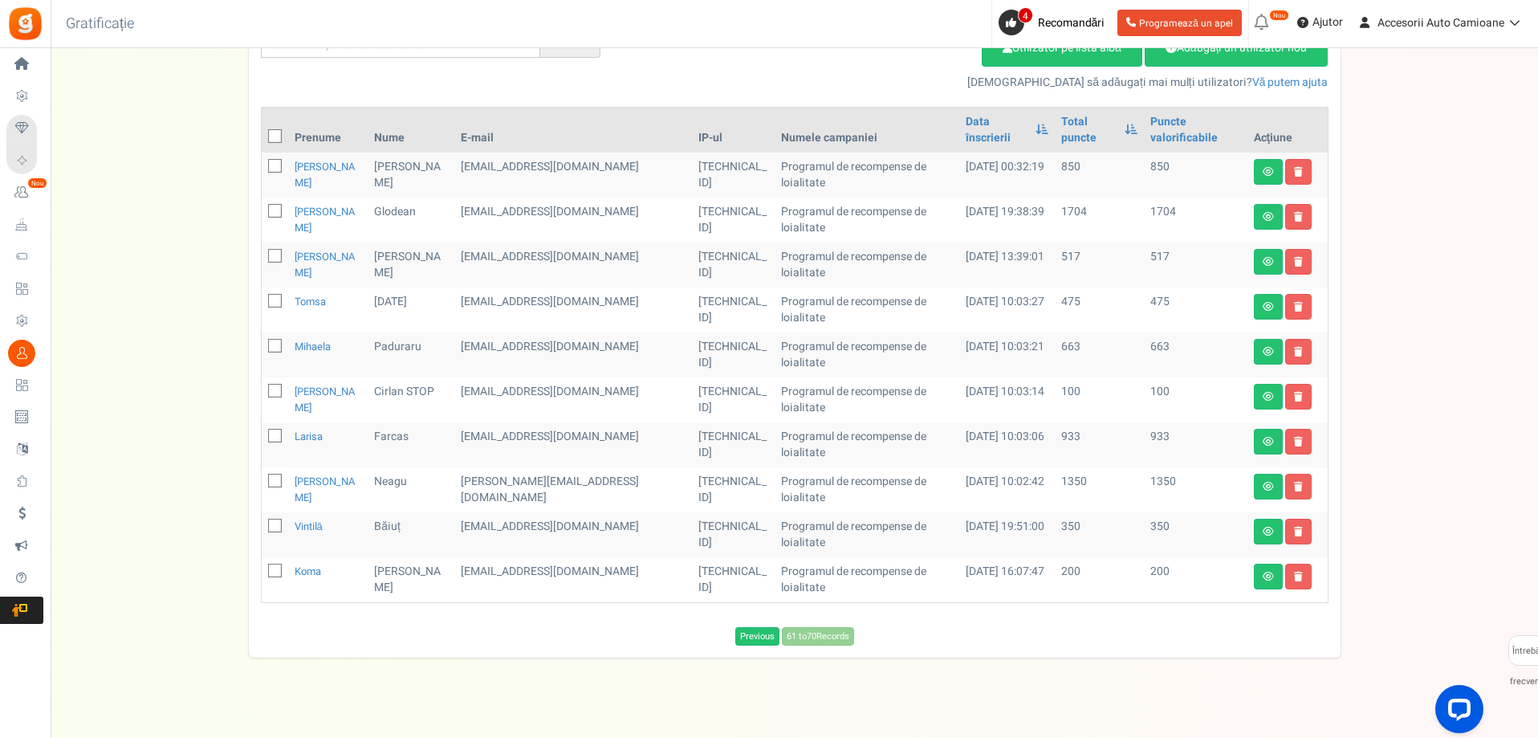
scroll to position [142, 0]
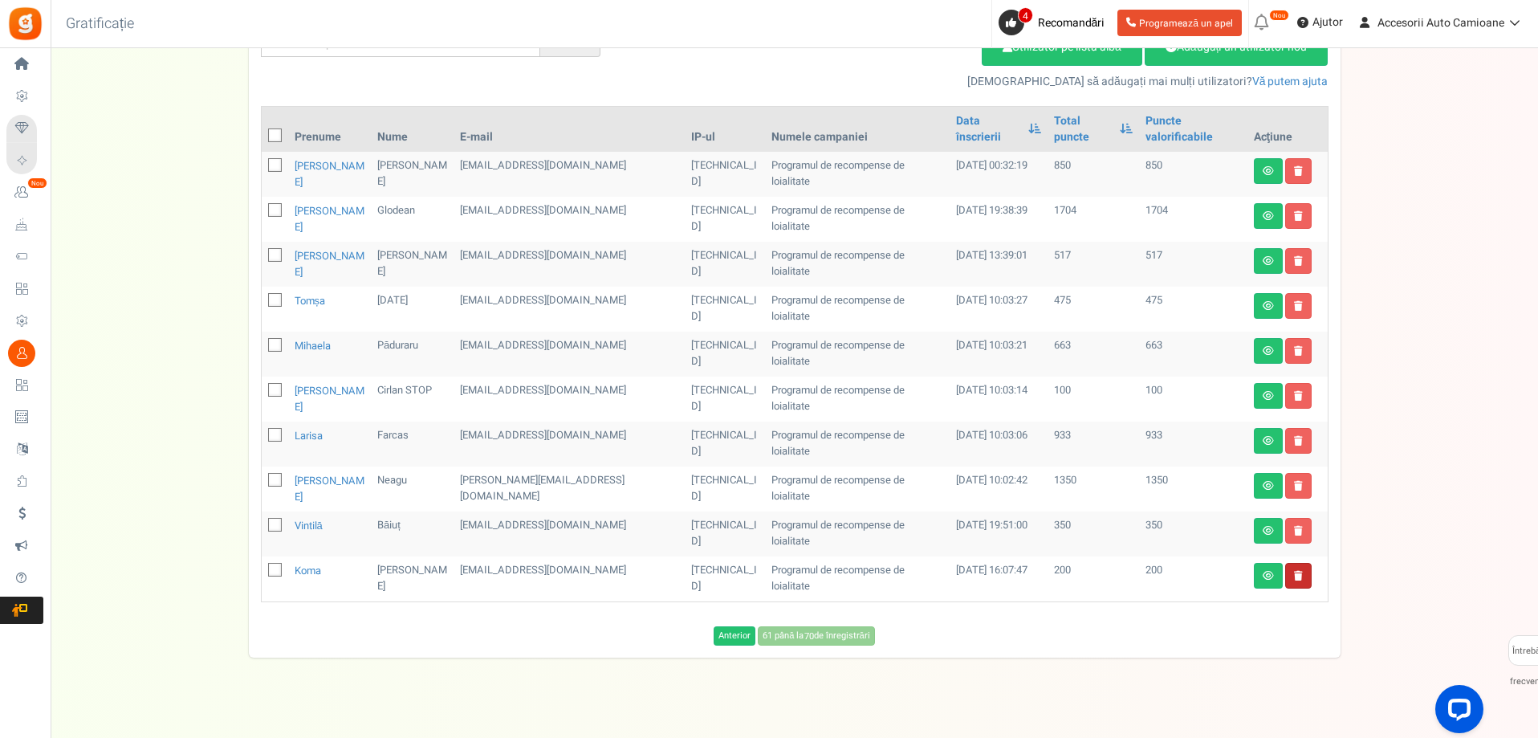
click at [1307, 563] on link at bounding box center [1299, 576] width 26 height 26
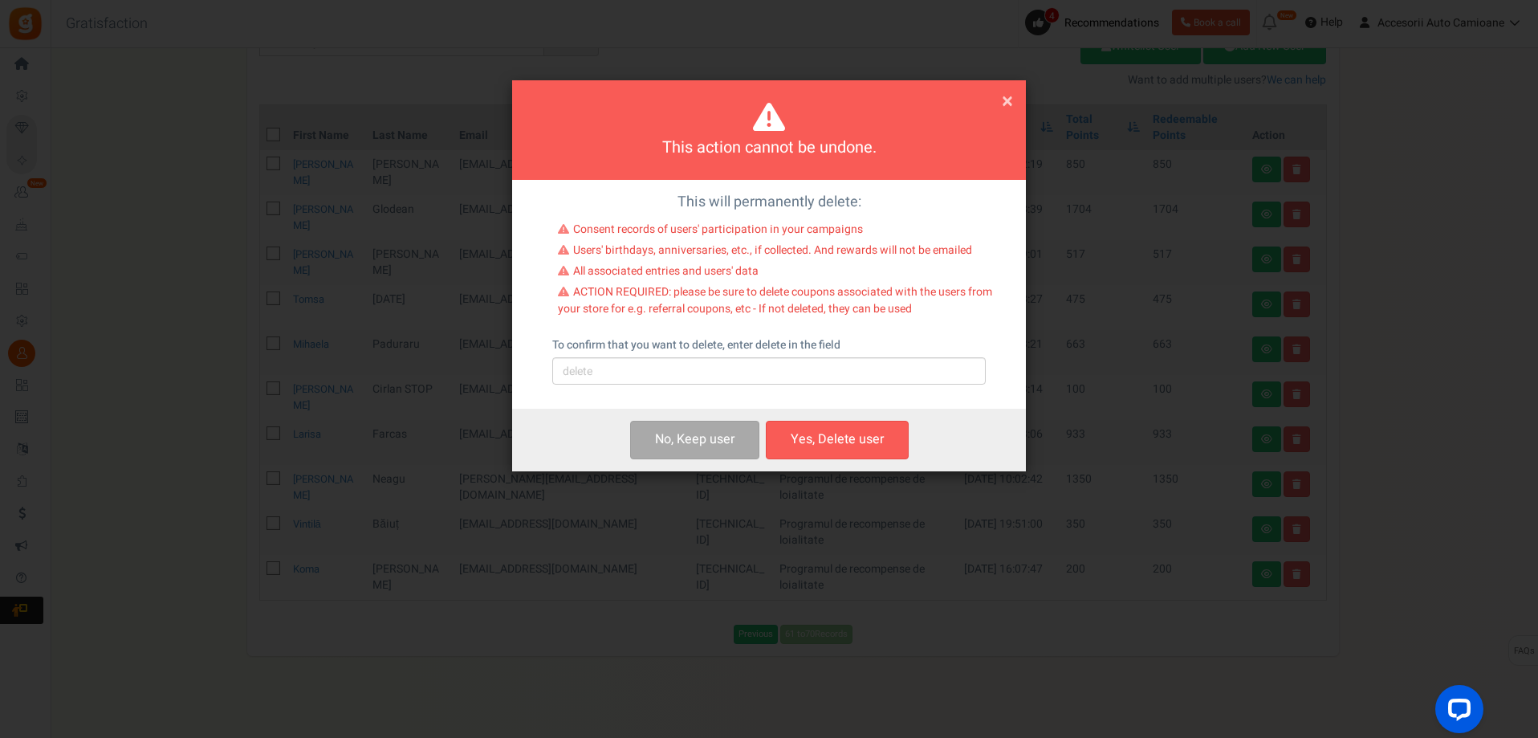
scroll to position [141, 0]
click at [646, 370] on input "text" at bounding box center [769, 370] width 434 height 27
type input "D"
type input "delete"
click at [816, 444] on button "Yes, Delete user" at bounding box center [837, 440] width 143 height 38
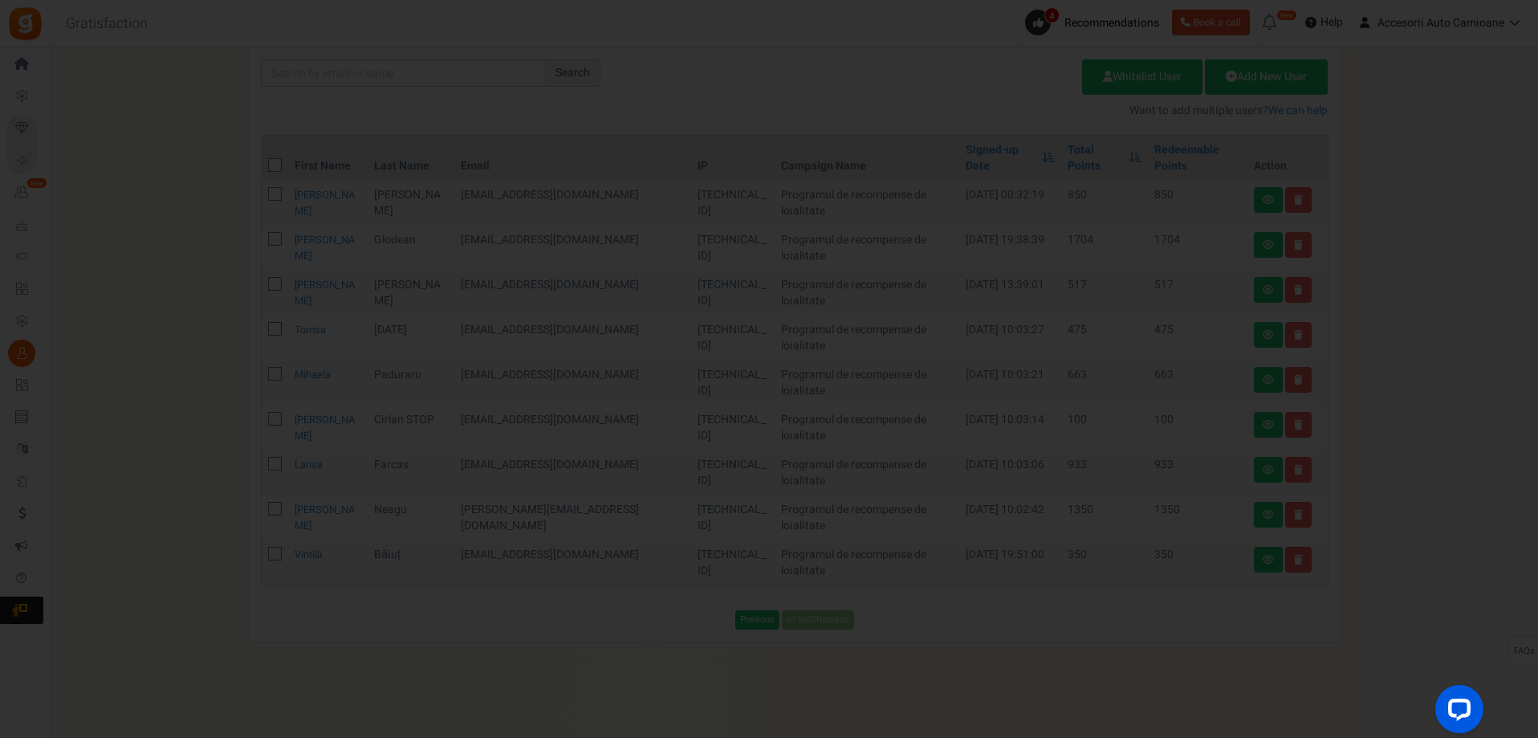
scroll to position [96, 0]
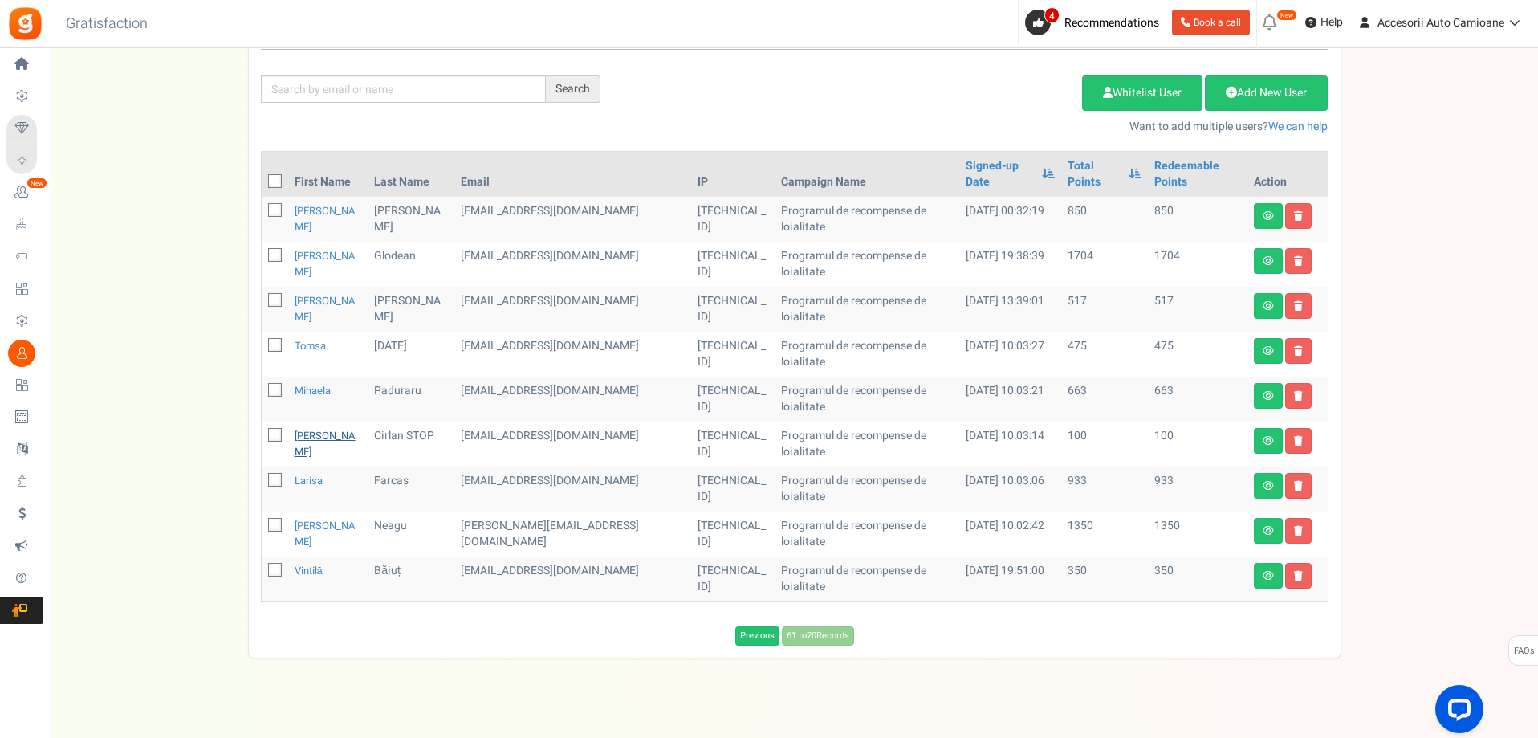
click at [308, 428] on link "[PERSON_NAME]" at bounding box center [325, 443] width 61 height 31
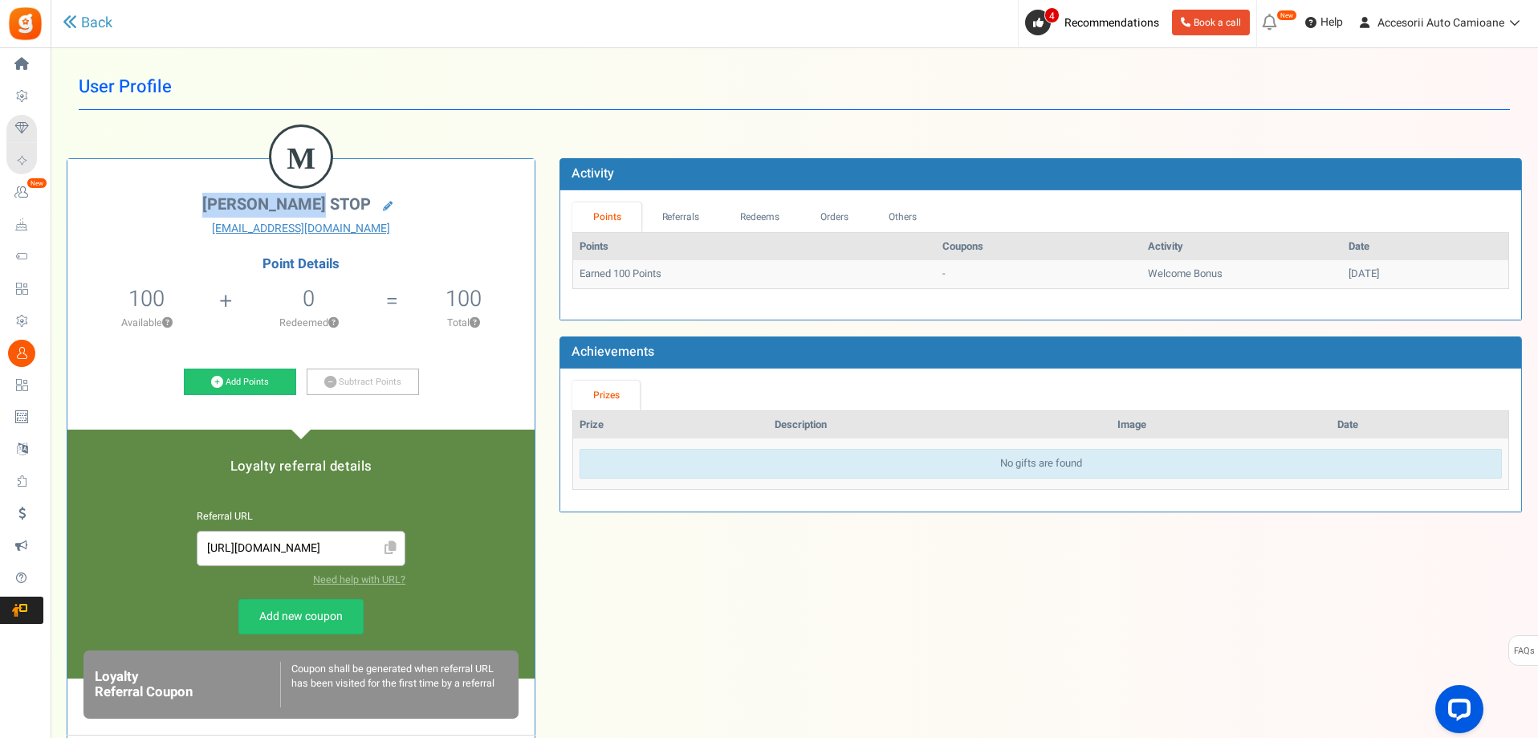
drag, startPoint x: 212, startPoint y: 202, endPoint x: 312, endPoint y: 207, distance: 100.5
click at [312, 207] on h2 "[PERSON_NAME] STOP" at bounding box center [300, 206] width 443 height 22
copy span "[PERSON_NAME]"
click at [104, 17] on link "Back" at bounding box center [88, 23] width 50 height 21
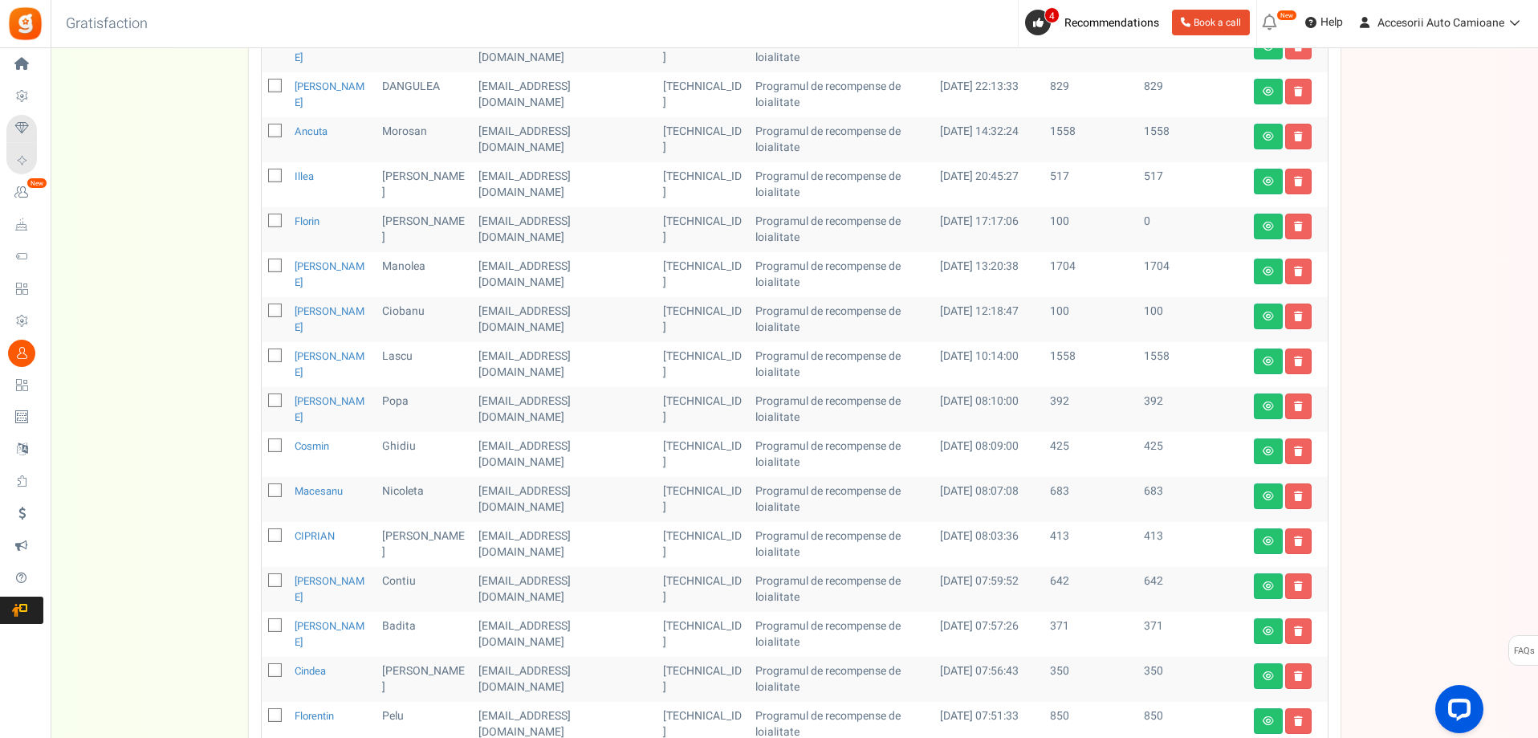
scroll to position [349, 0]
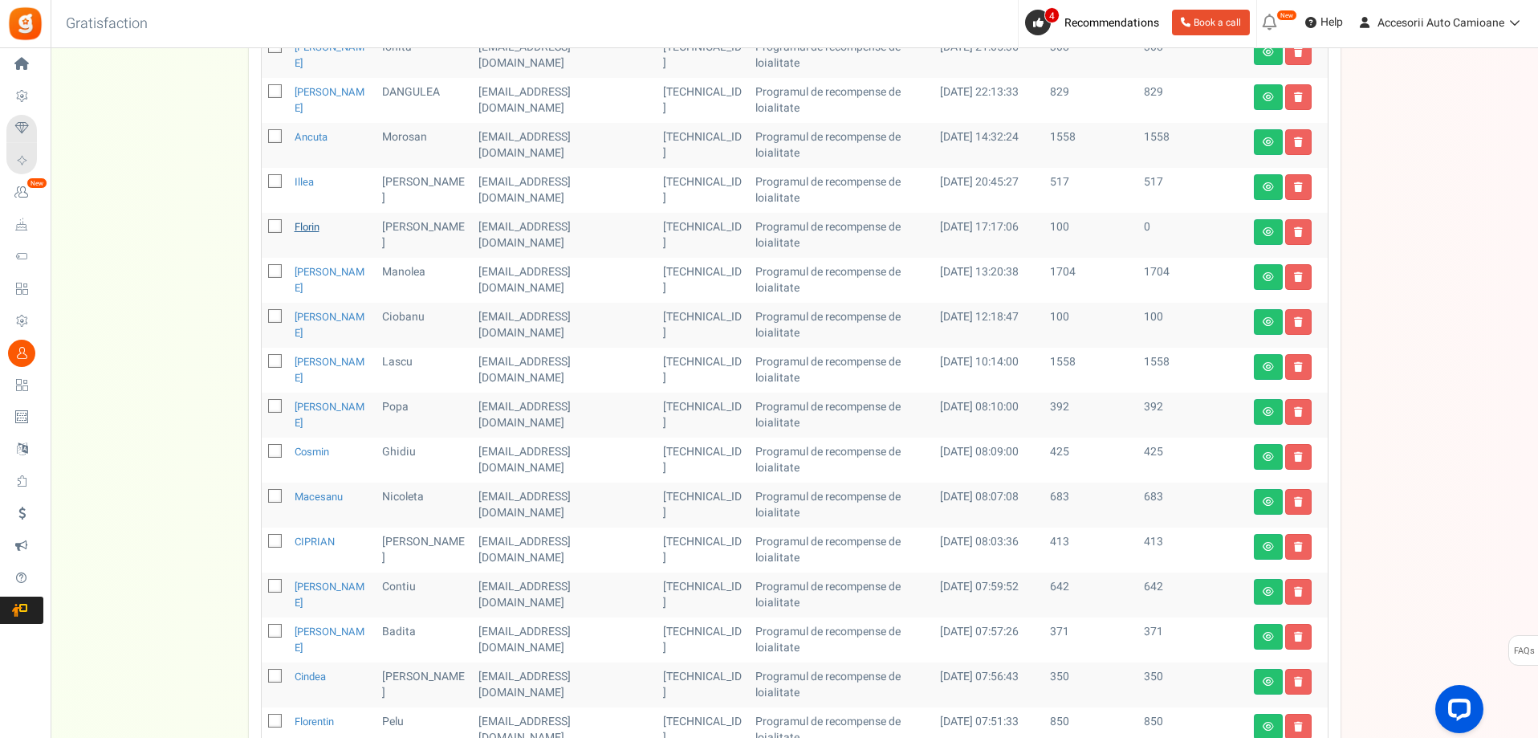
click at [312, 219] on link "Florin" at bounding box center [307, 226] width 25 height 15
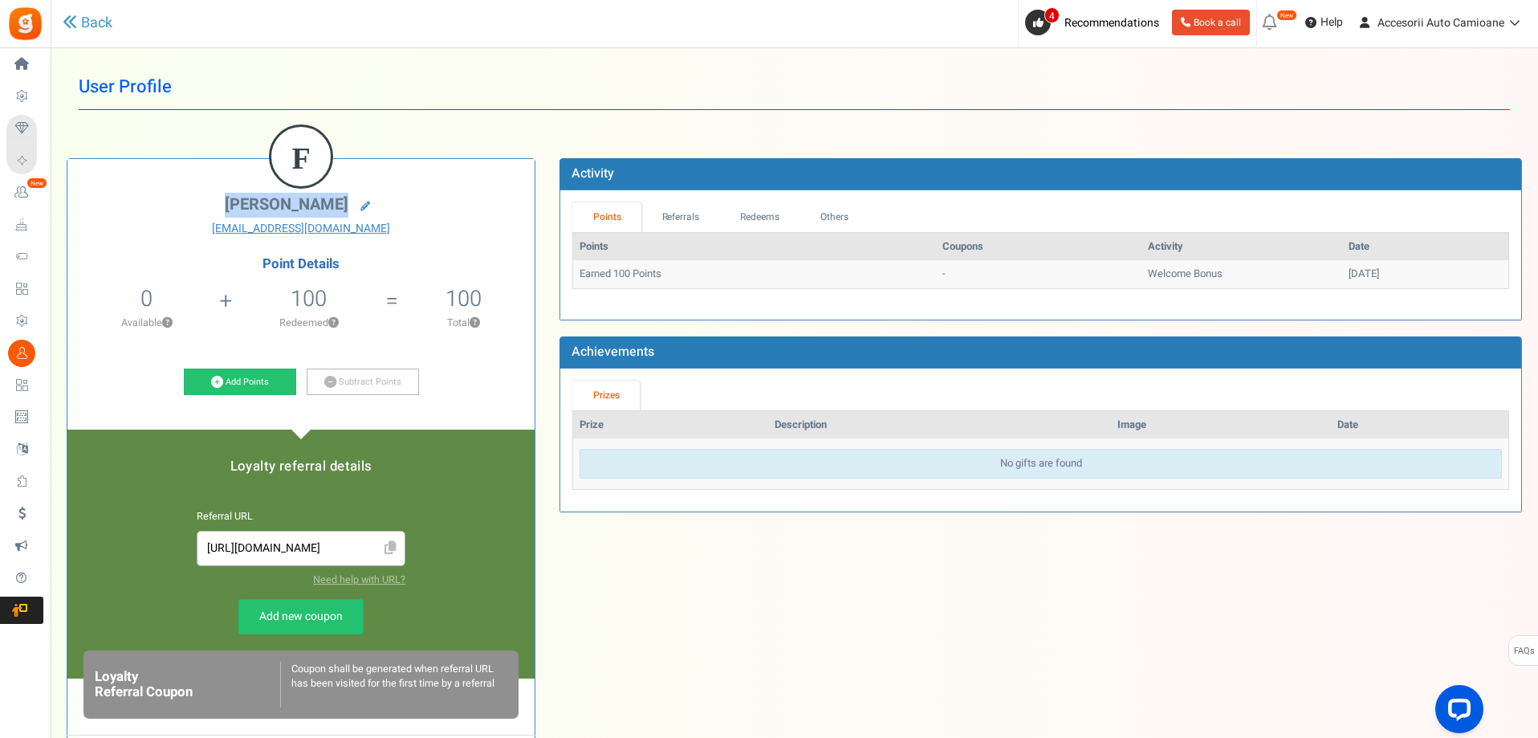
drag, startPoint x: 242, startPoint y: 202, endPoint x: 332, endPoint y: 200, distance: 90.0
click at [332, 200] on span "[PERSON_NAME]" at bounding box center [287, 204] width 124 height 23
copy span "[PERSON_NAME]"
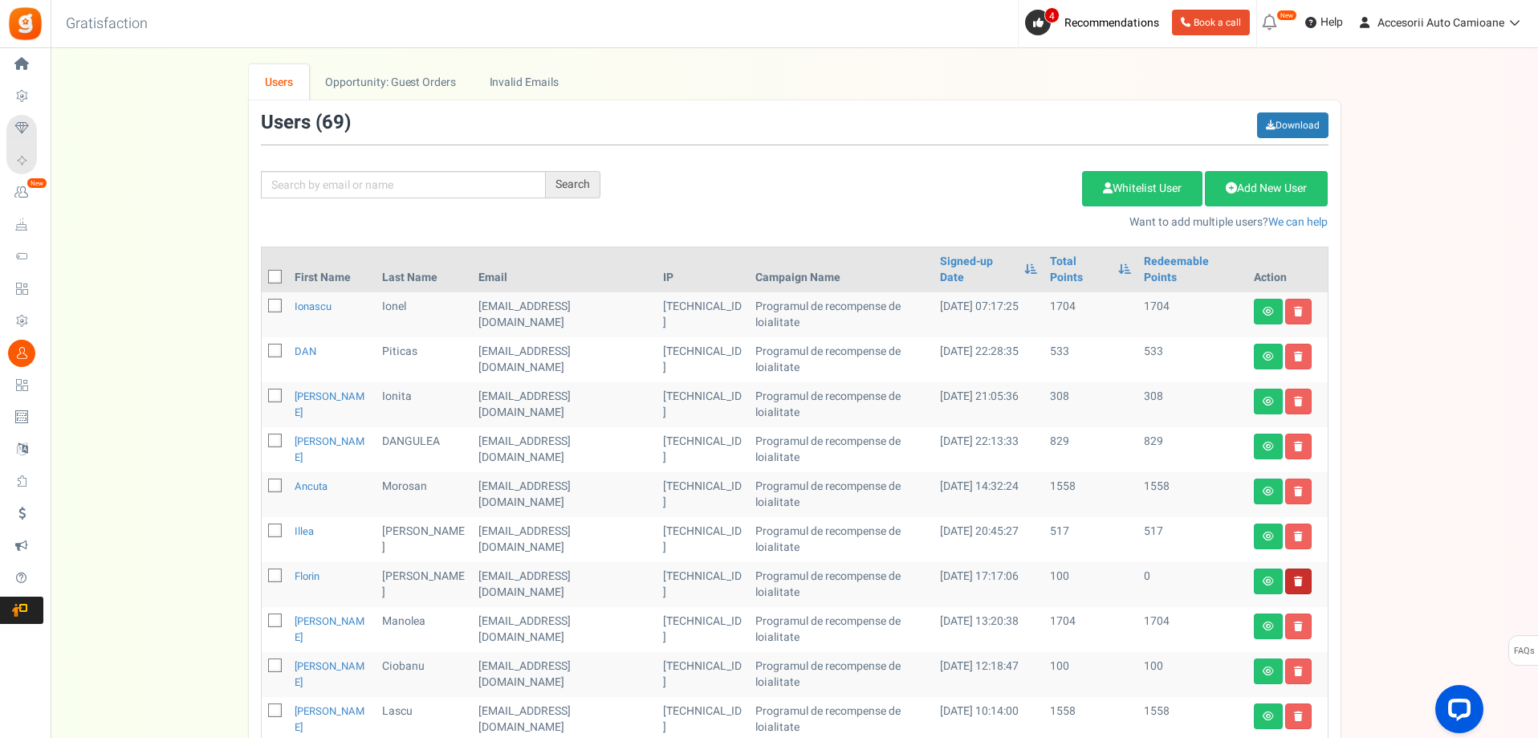
click at [1302, 577] on icon at bounding box center [1298, 582] width 9 height 10
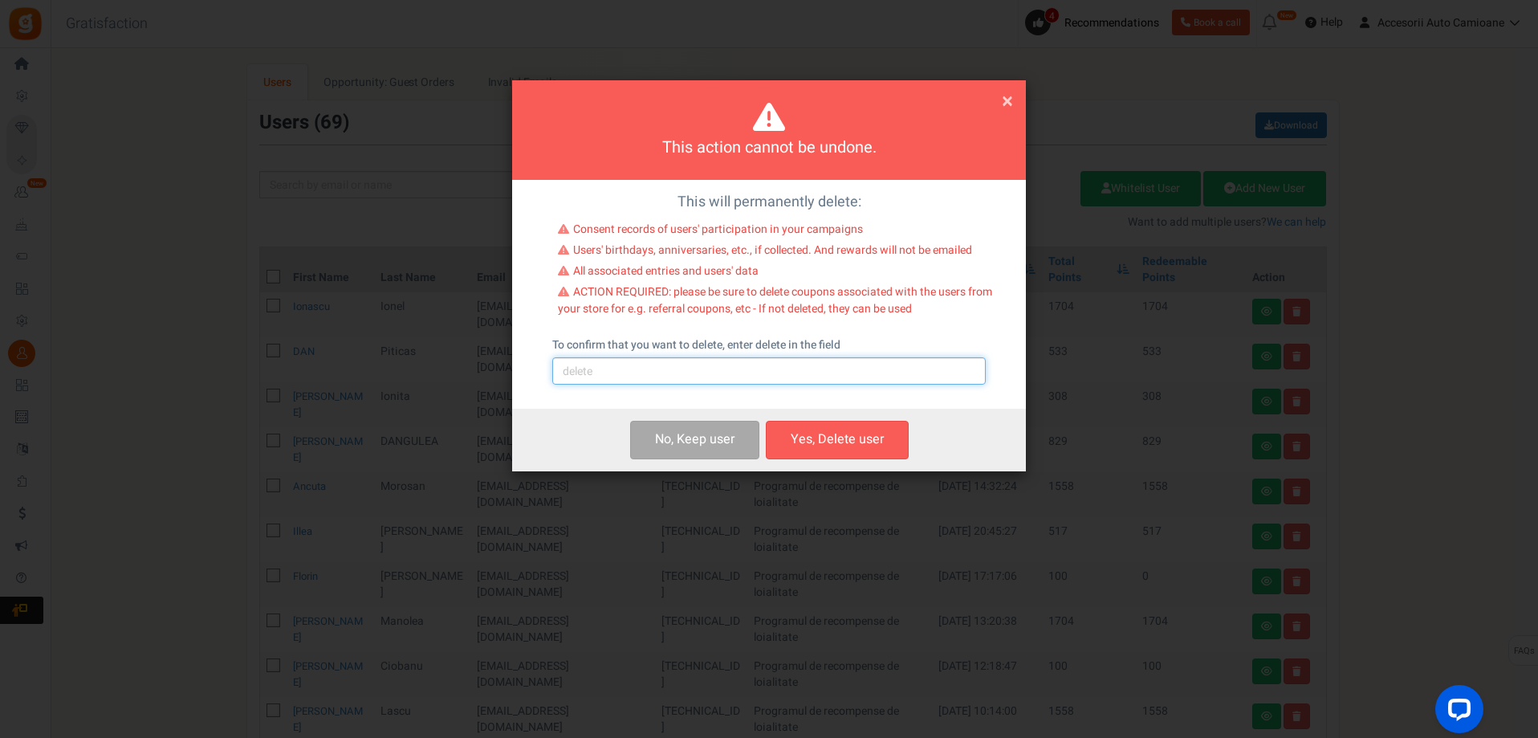
click at [595, 373] on input "text" at bounding box center [769, 370] width 434 height 27
type input "delete"
click at [870, 438] on button "Yes, Delete user" at bounding box center [837, 440] width 143 height 38
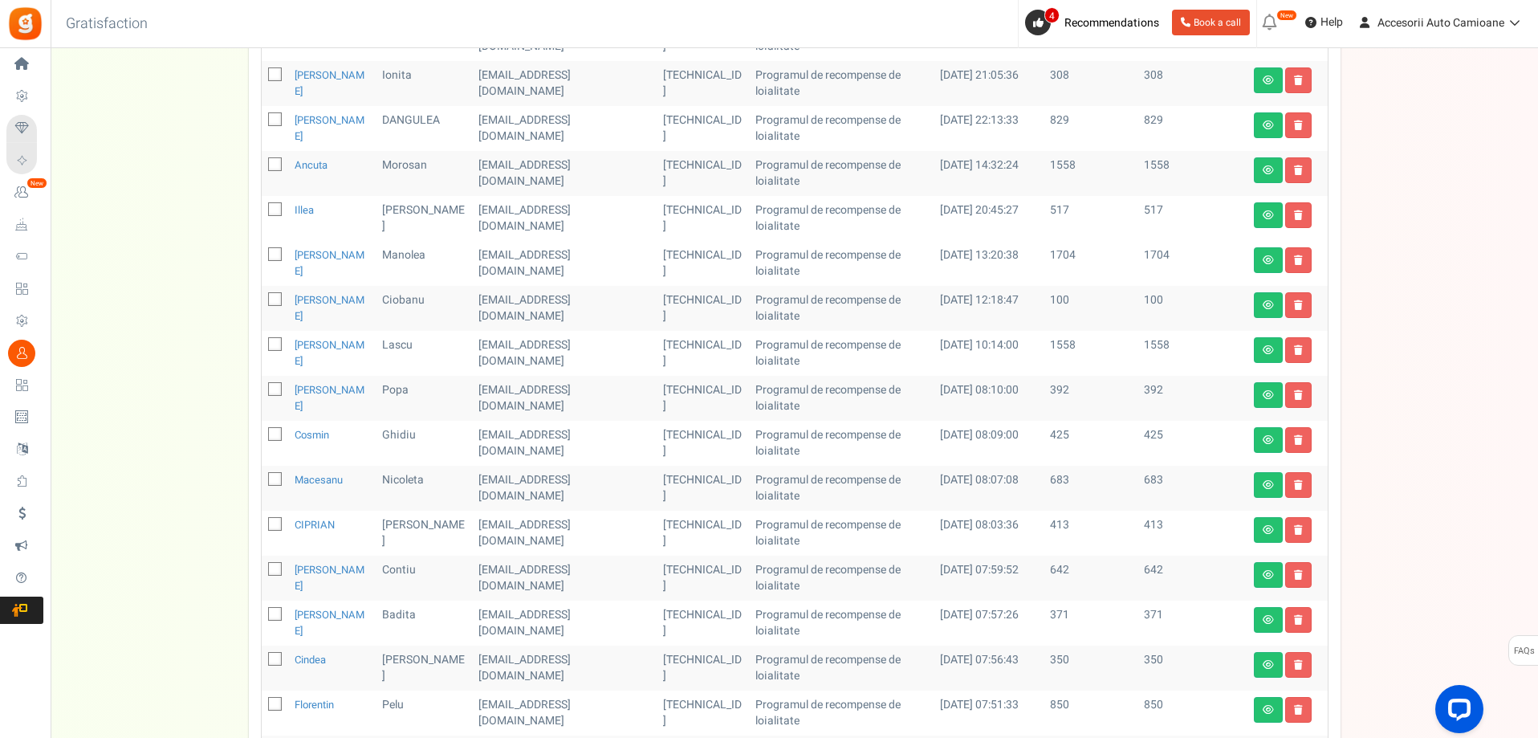
scroll to position [545, 0]
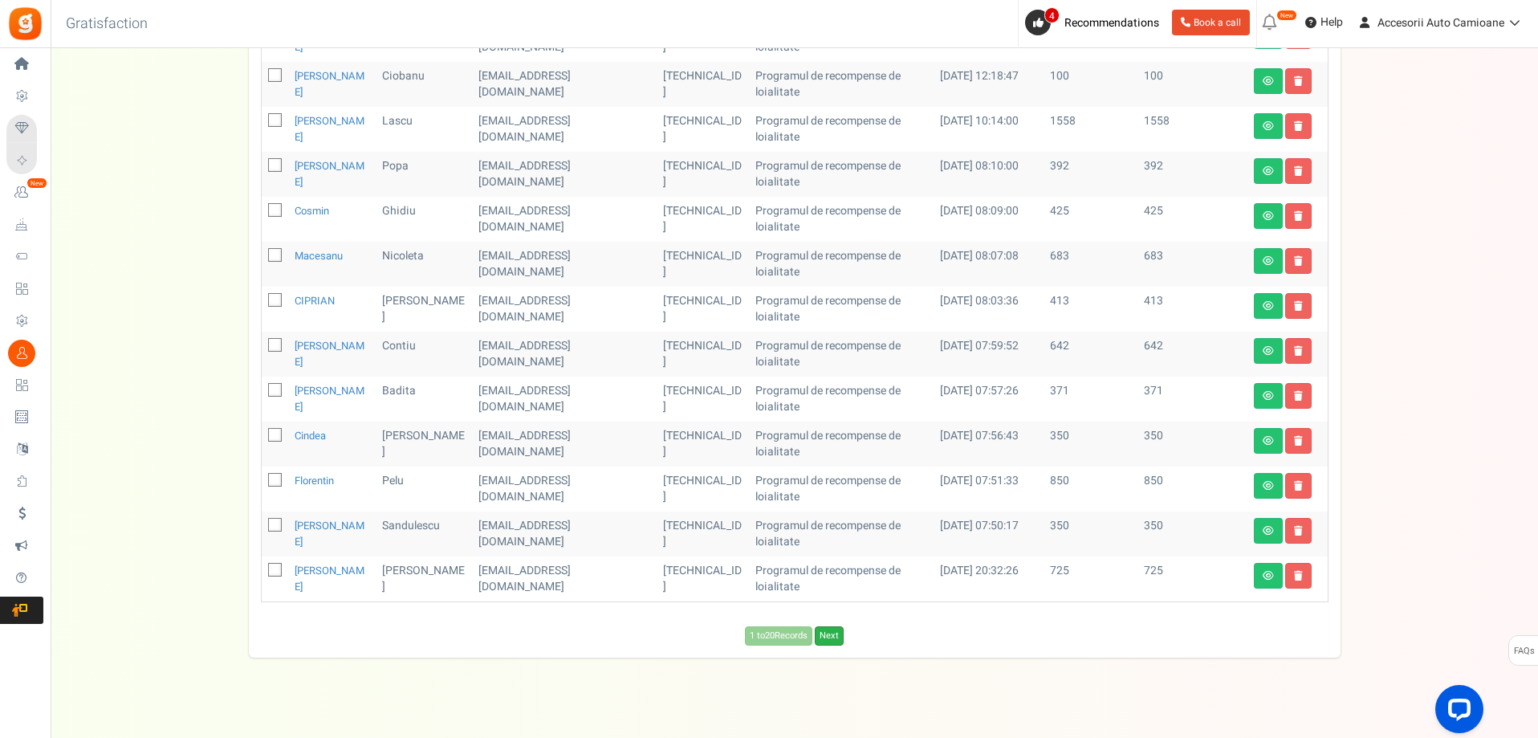
click at [841, 626] on link "Next" at bounding box center [829, 635] width 29 height 19
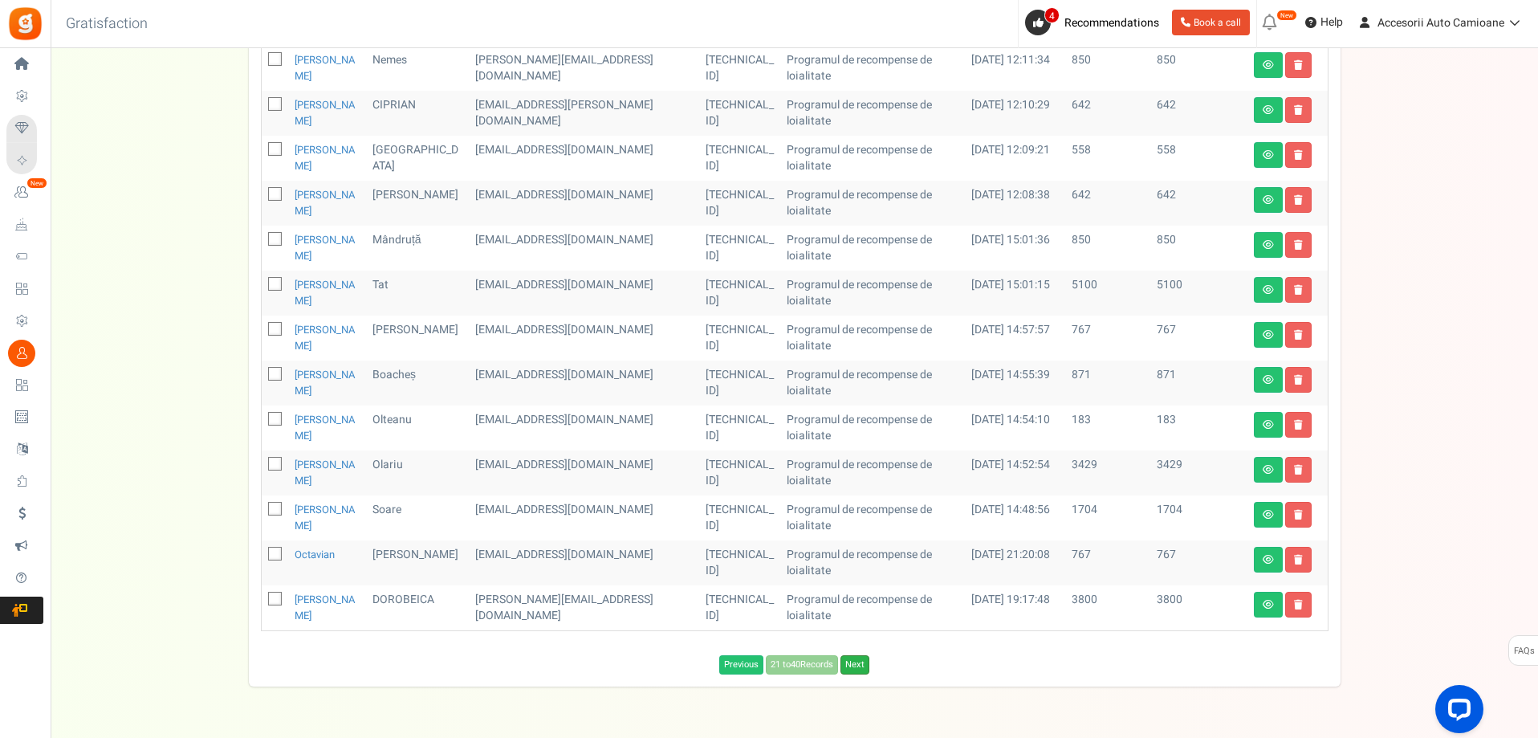
click at [854, 656] on div "Previous 21 to 40 Records Next Loading..." at bounding box center [795, 660] width 1092 height 27
click at [855, 665] on link "Next" at bounding box center [855, 664] width 29 height 19
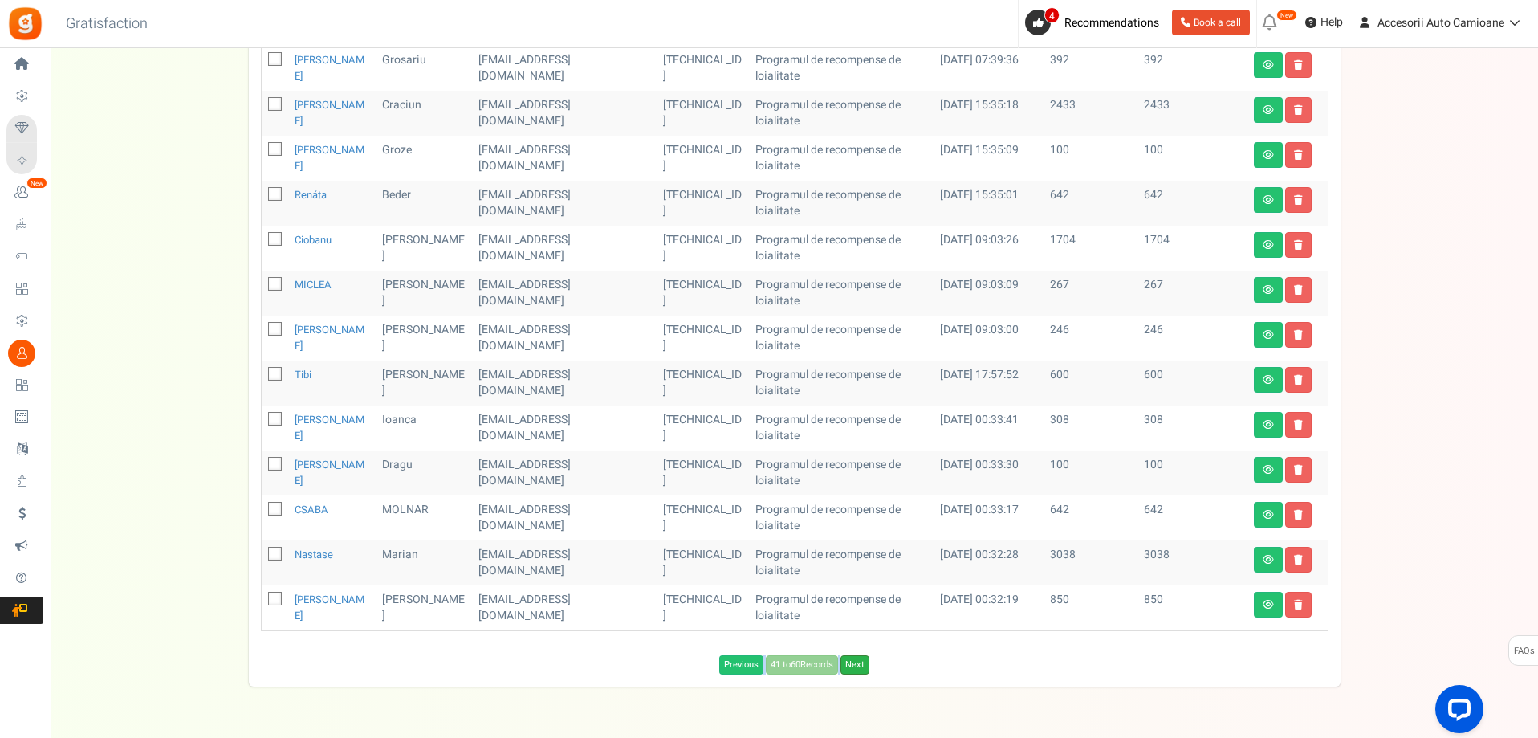
scroll to position [545, 0]
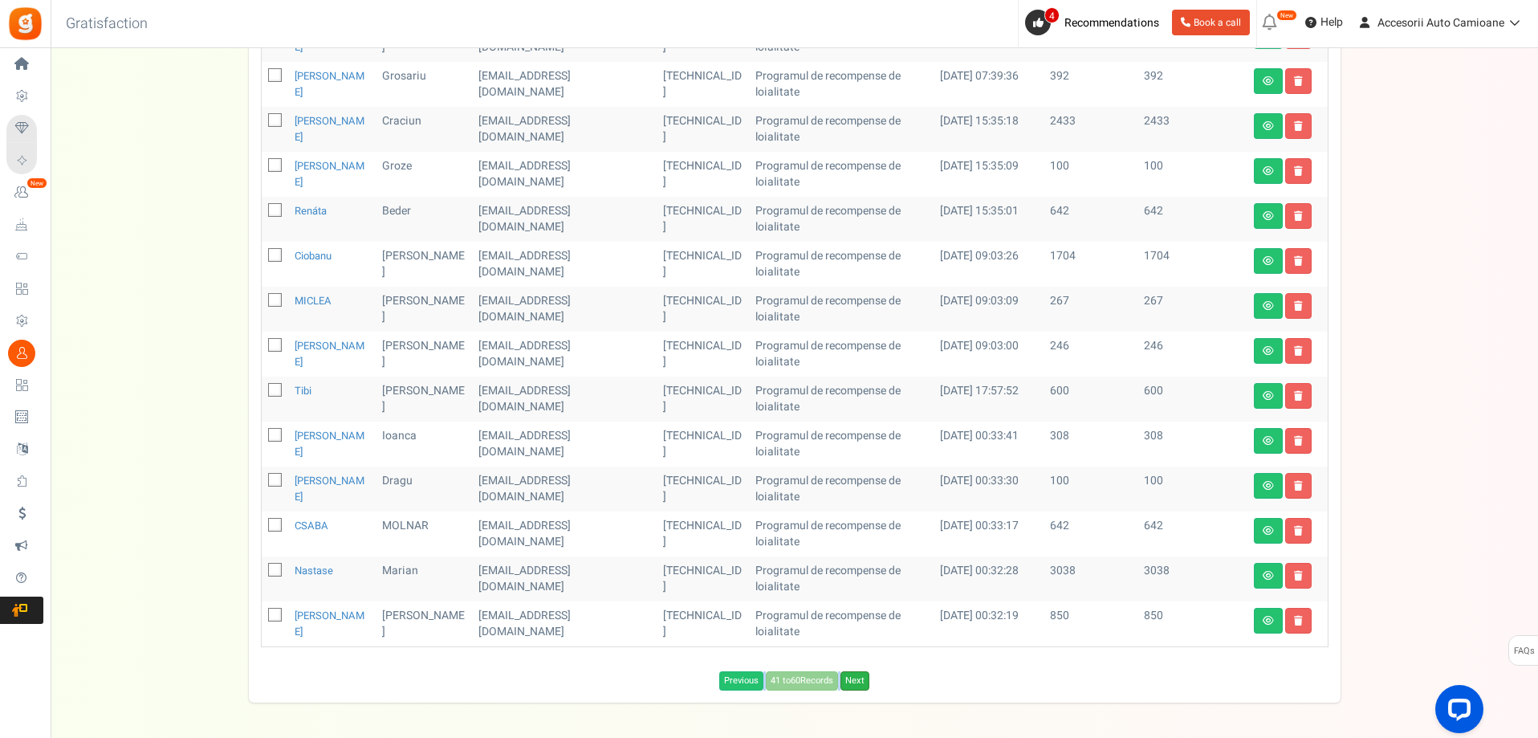
click at [862, 671] on link "Next" at bounding box center [855, 680] width 29 height 19
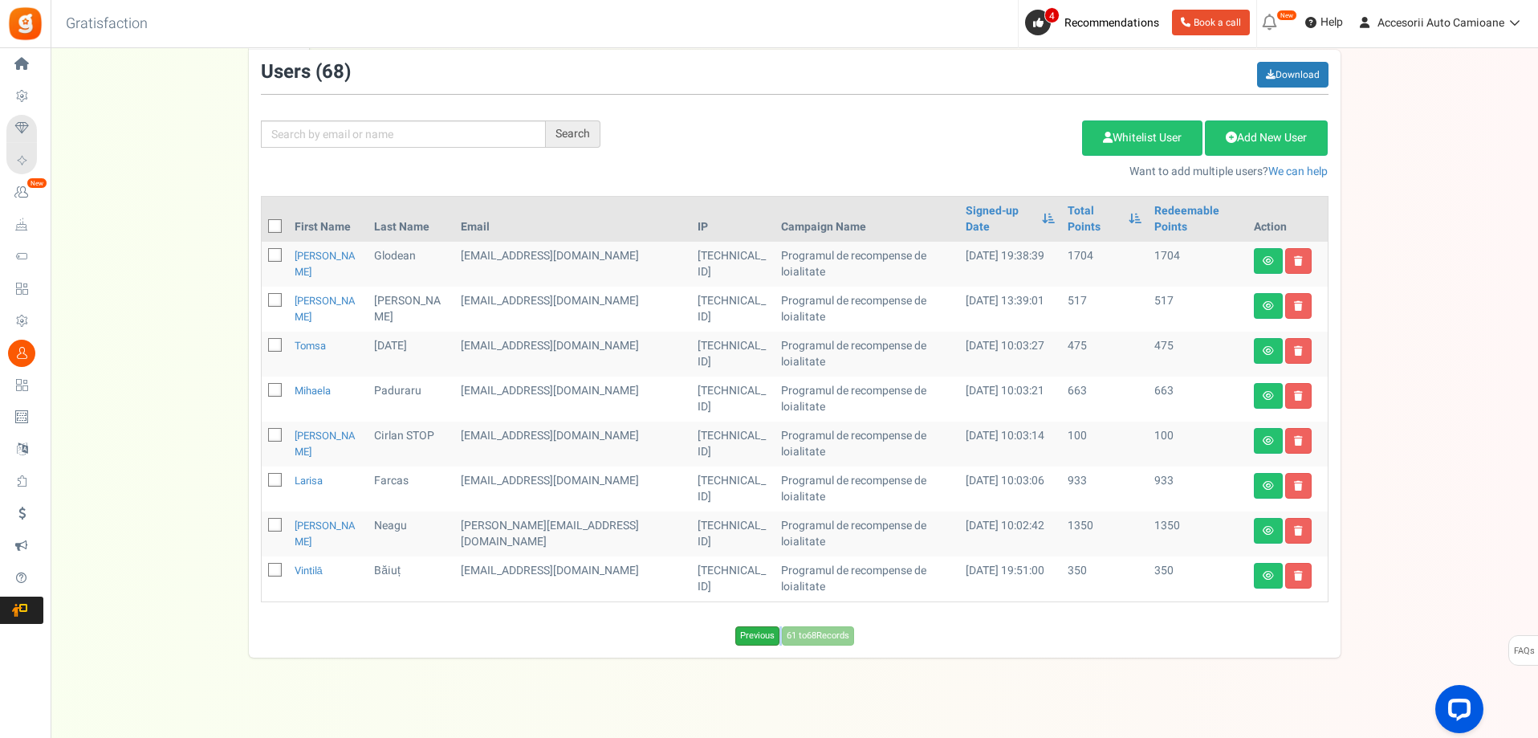
click at [759, 626] on link "Previous" at bounding box center [758, 635] width 44 height 19
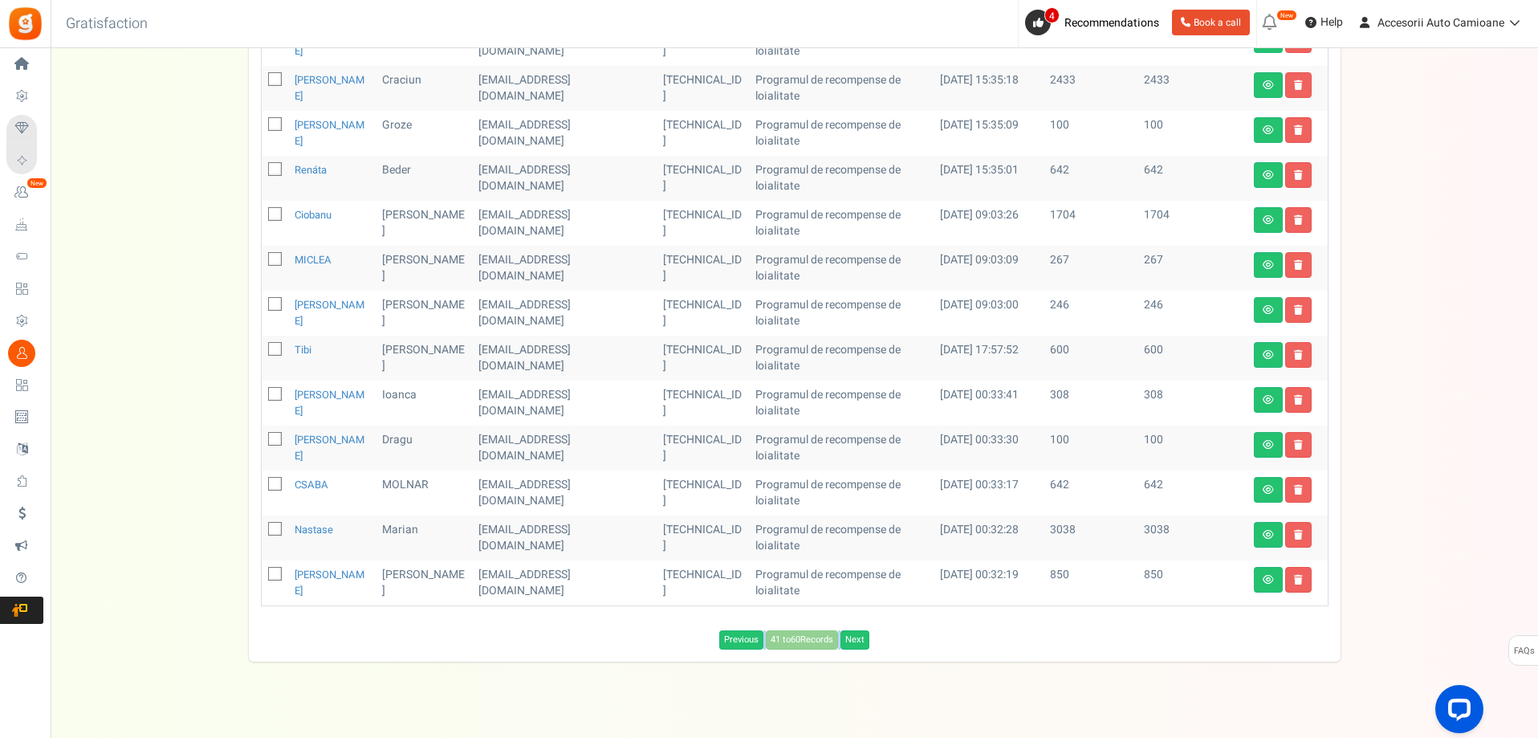
scroll to position [590, 0]
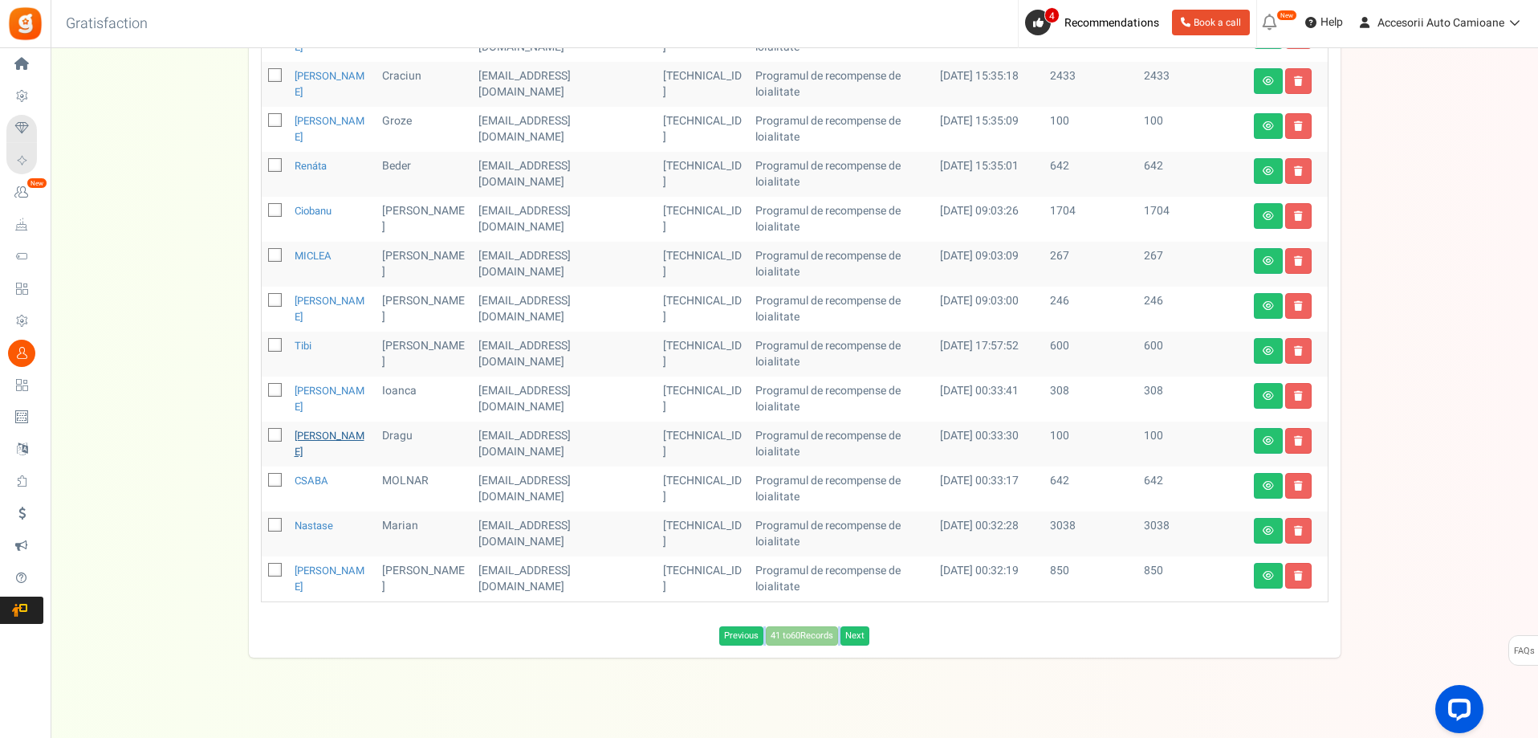
click at [320, 428] on link "[PERSON_NAME]" at bounding box center [330, 443] width 70 height 31
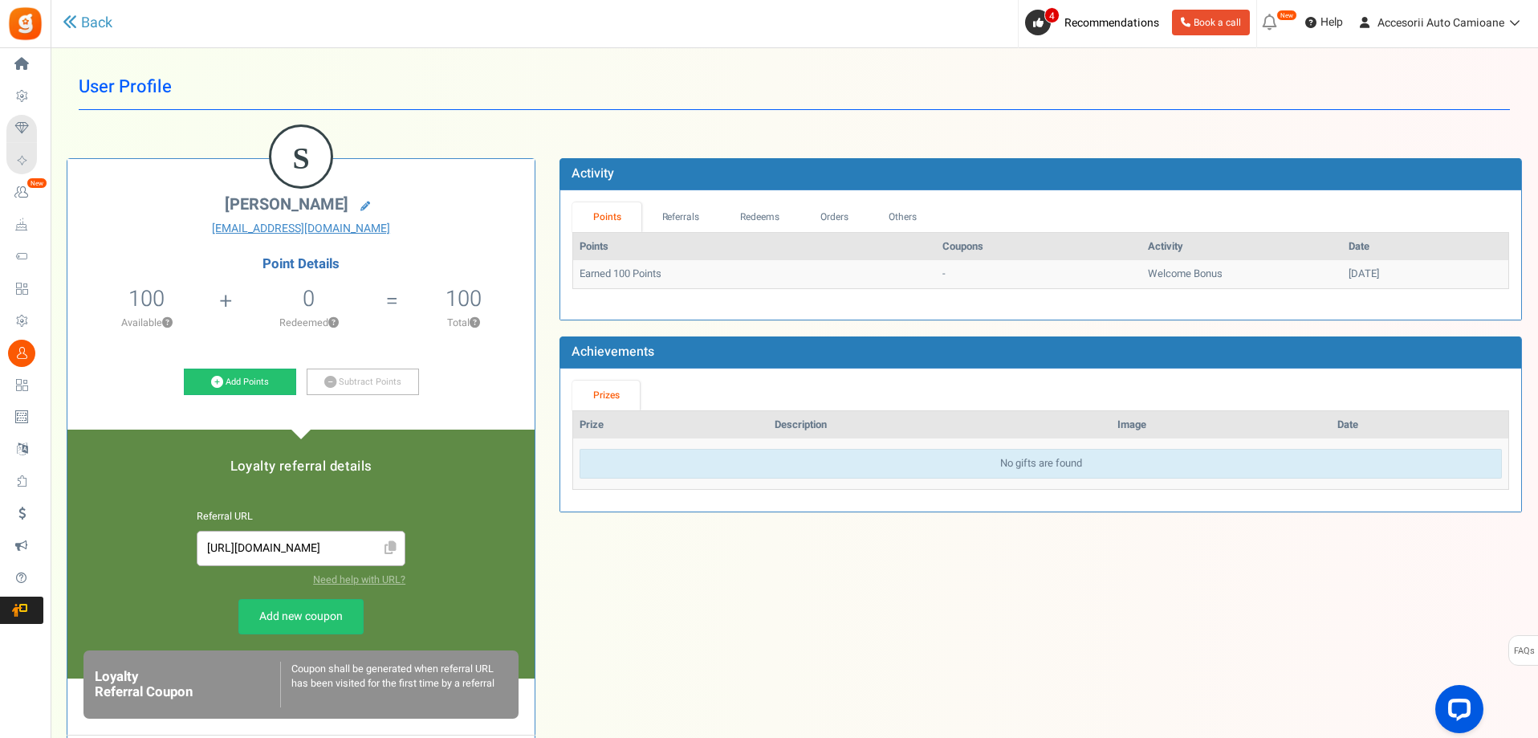
click at [649, 71] on h1 "User Profile" at bounding box center [795, 87] width 1432 height 46
drag, startPoint x: 234, startPoint y: 204, endPoint x: 333, endPoint y: 203, distance: 99.6
click at [333, 203] on h2 "[PERSON_NAME]" at bounding box center [300, 206] width 443 height 22
copy span "[PERSON_NAME]"
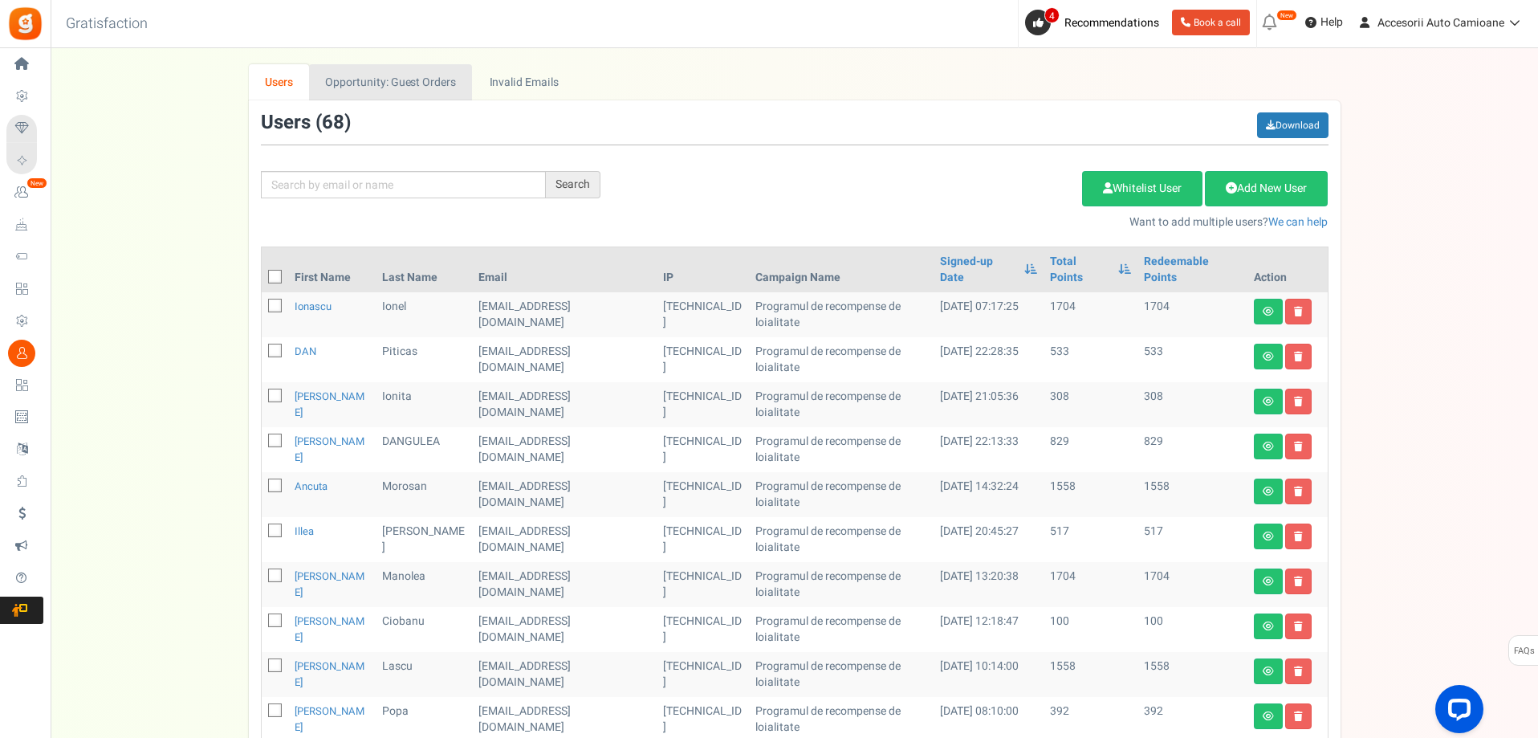
click at [404, 92] on link "Opportunity: Guest Orders" at bounding box center [390, 82] width 163 height 36
